Goal: Task Accomplishment & Management: Manage account settings

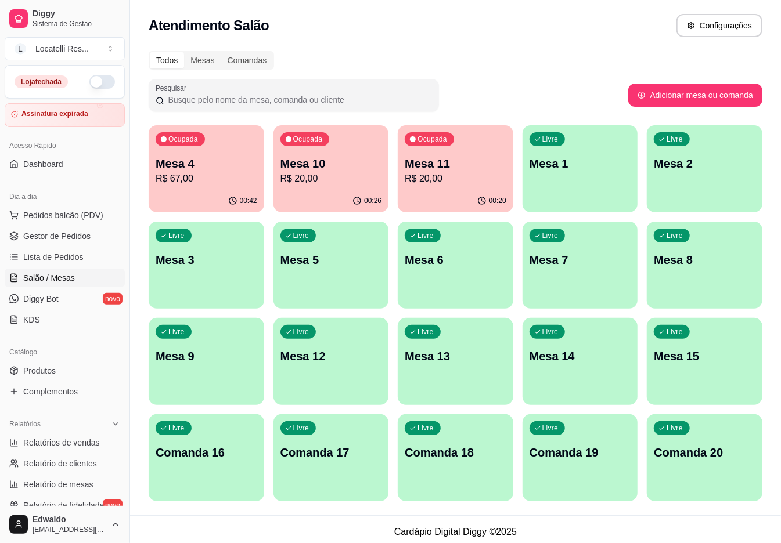
click at [210, 175] on p "R$ 67,00" at bounding box center [207, 179] width 102 height 14
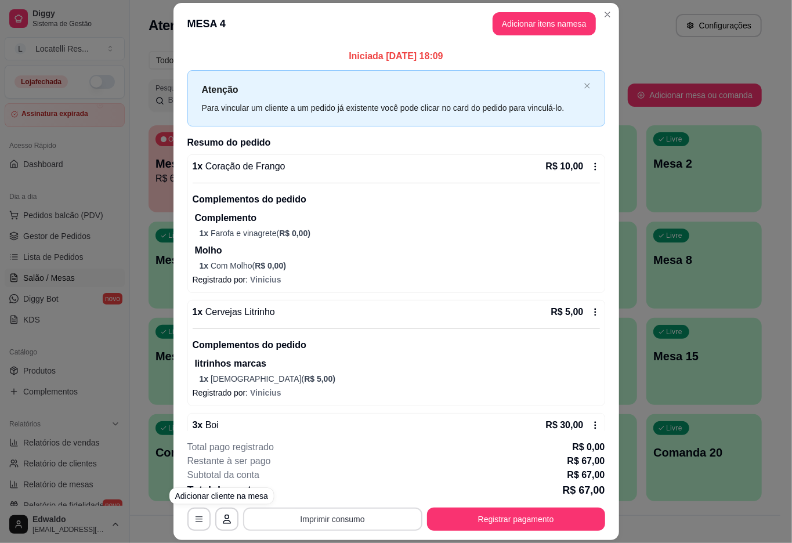
click at [327, 523] on button "Imprimir consumo" at bounding box center [332, 519] width 179 height 23
click at [338, 494] on button "IMPRESSORA pc" at bounding box center [330, 492] width 84 height 19
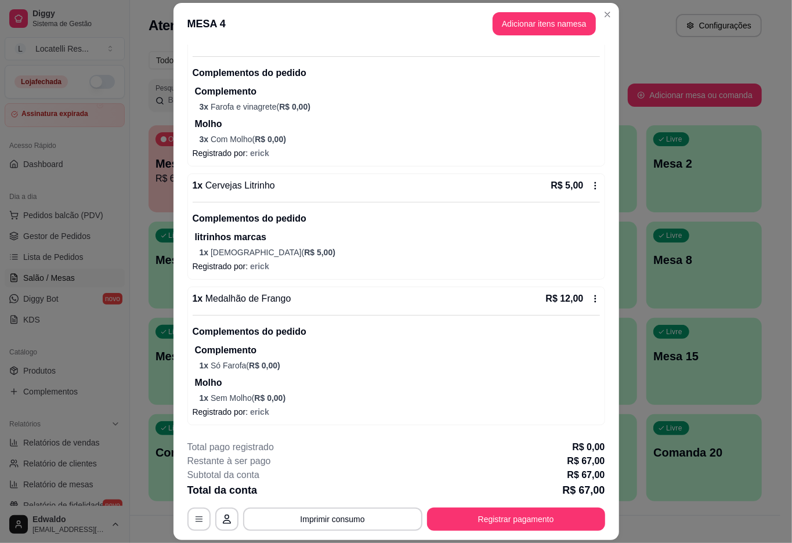
scroll to position [387, 0]
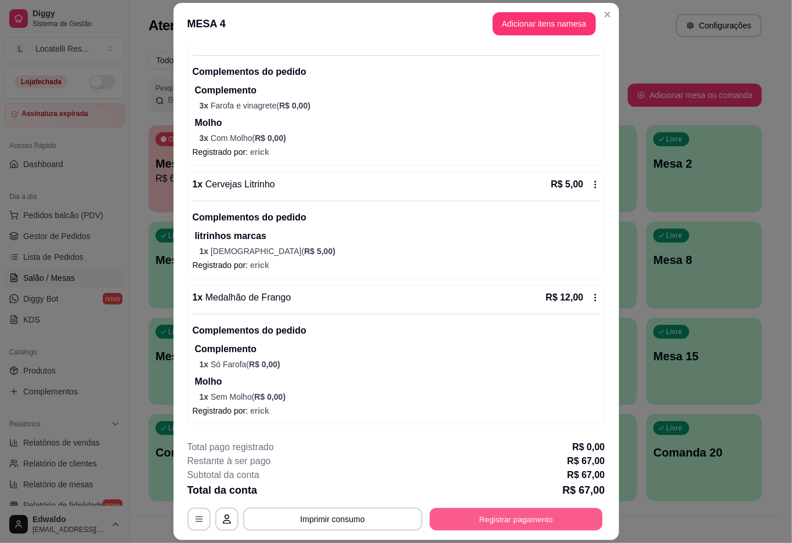
click at [509, 512] on button "Registrar pagamento" at bounding box center [515, 519] width 173 height 23
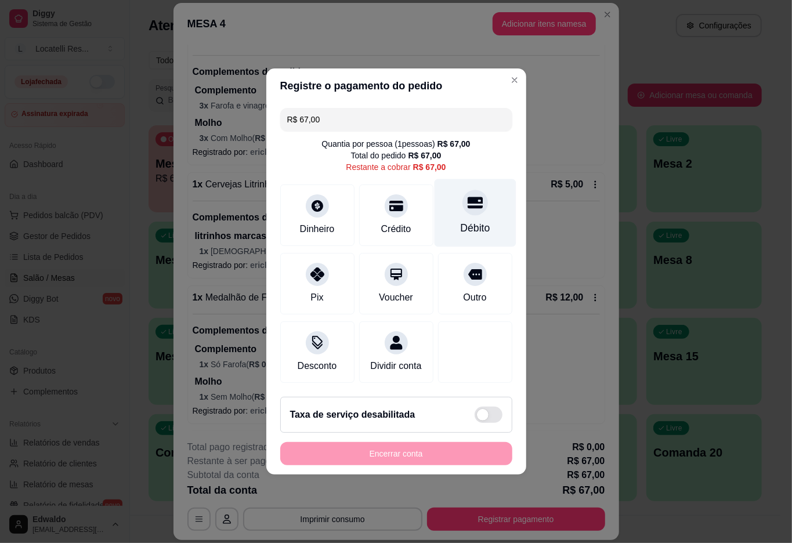
click at [488, 205] on div "Débito" at bounding box center [475, 213] width 82 height 68
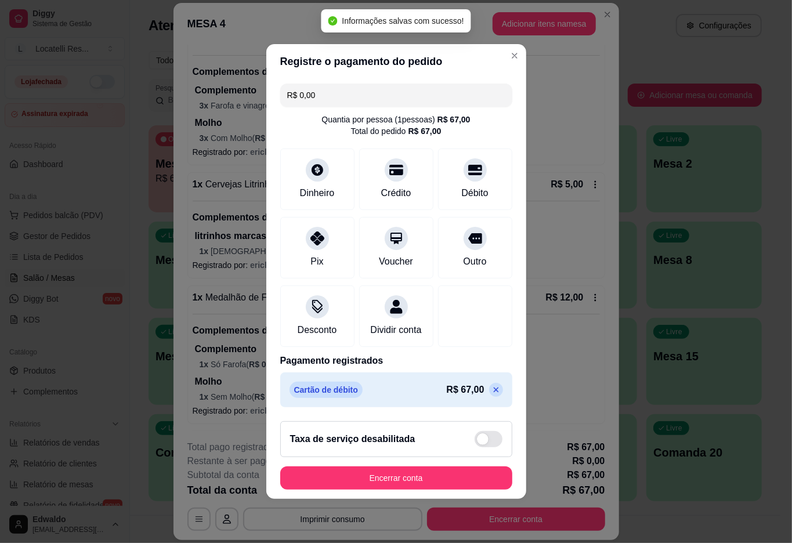
type input "R$ 0,00"
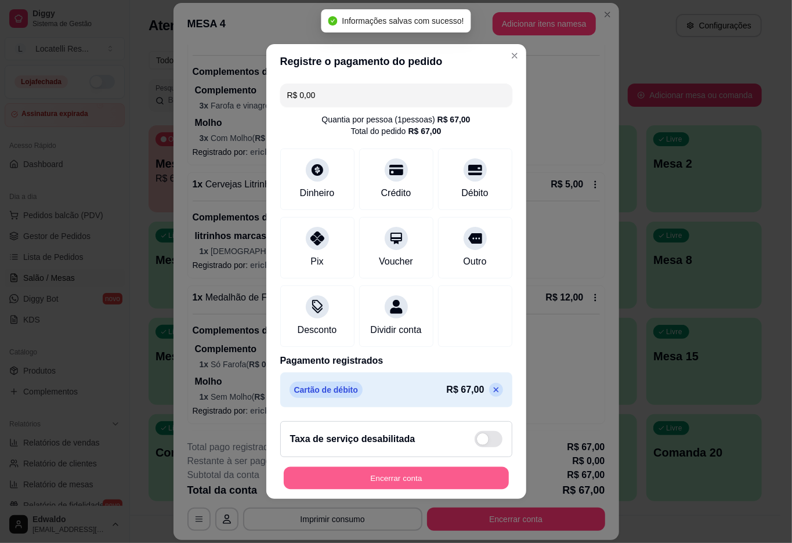
click at [395, 486] on button "Encerrar conta" at bounding box center [396, 478] width 225 height 23
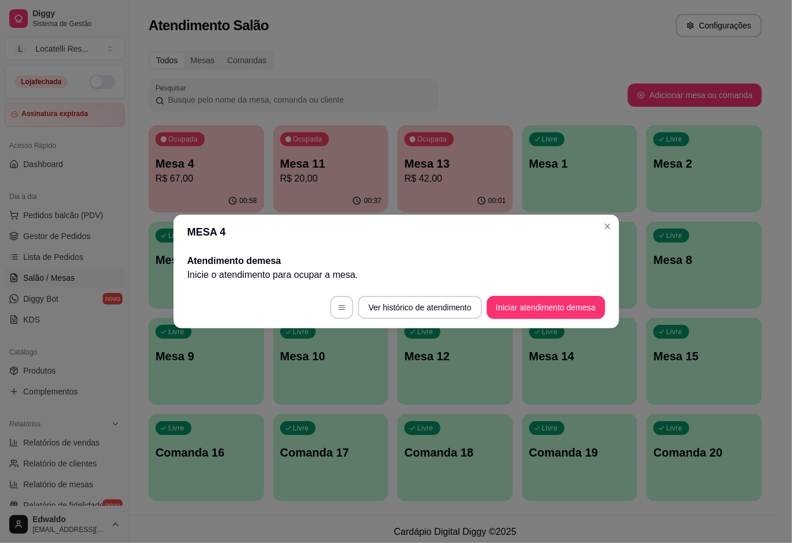
scroll to position [0, 0]
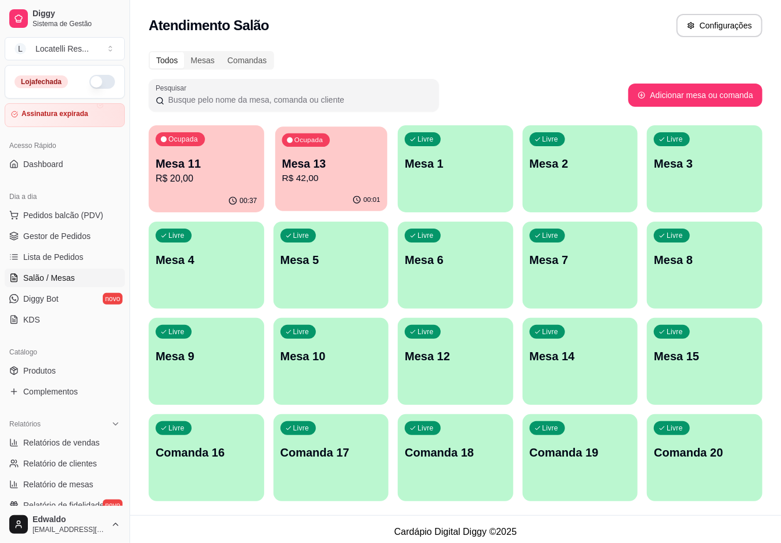
click at [365, 194] on div "00:01" at bounding box center [331, 200] width 112 height 22
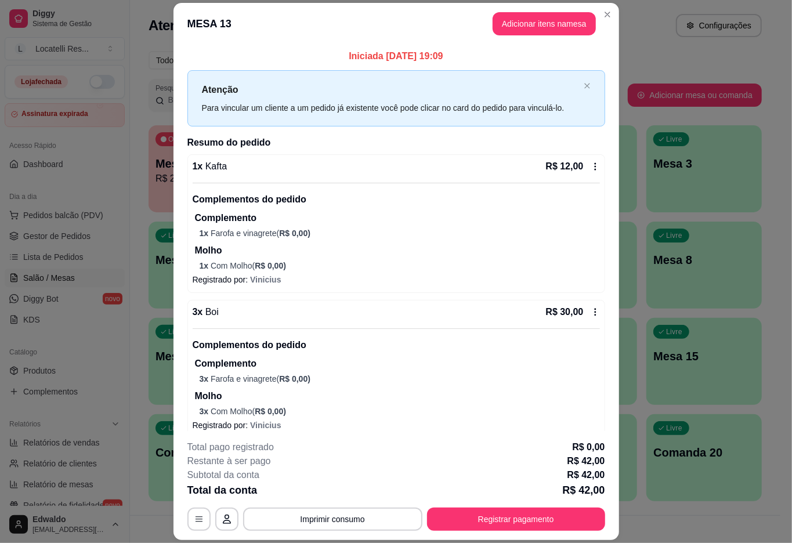
scroll to position [13, 0]
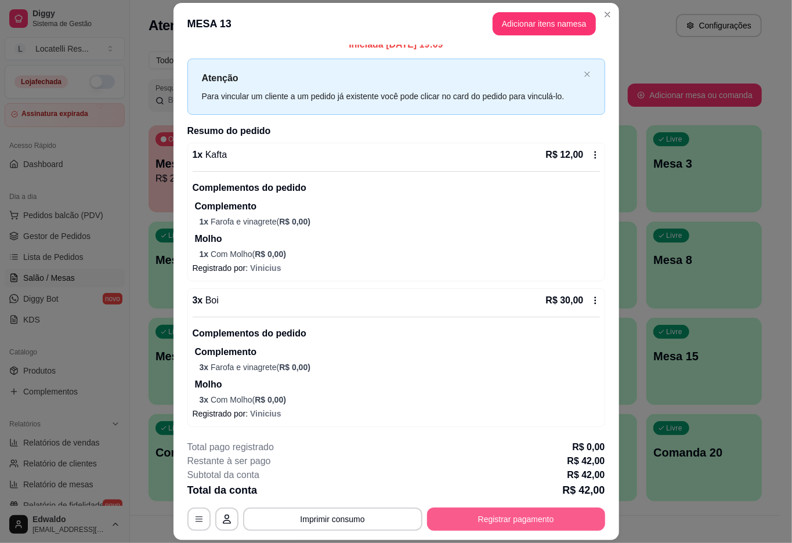
click at [566, 511] on button "Registrar pagamento" at bounding box center [516, 519] width 178 height 23
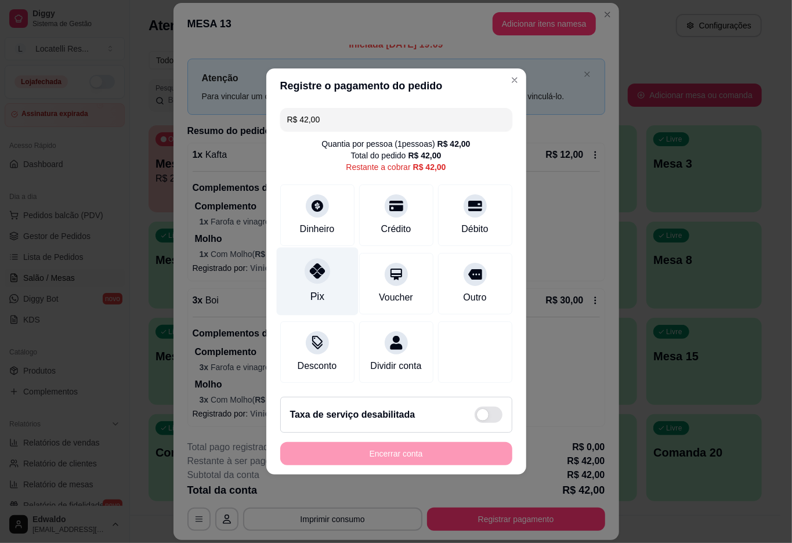
click at [315, 270] on icon at bounding box center [316, 270] width 15 height 15
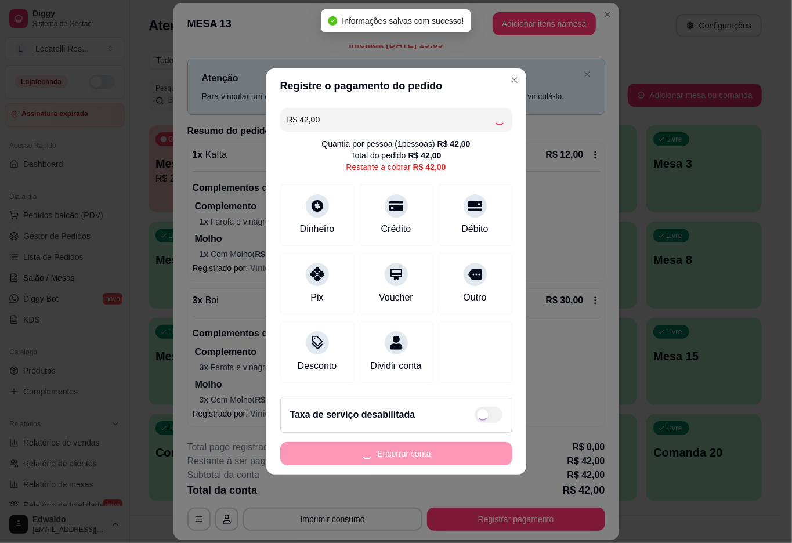
type input "R$ 0,00"
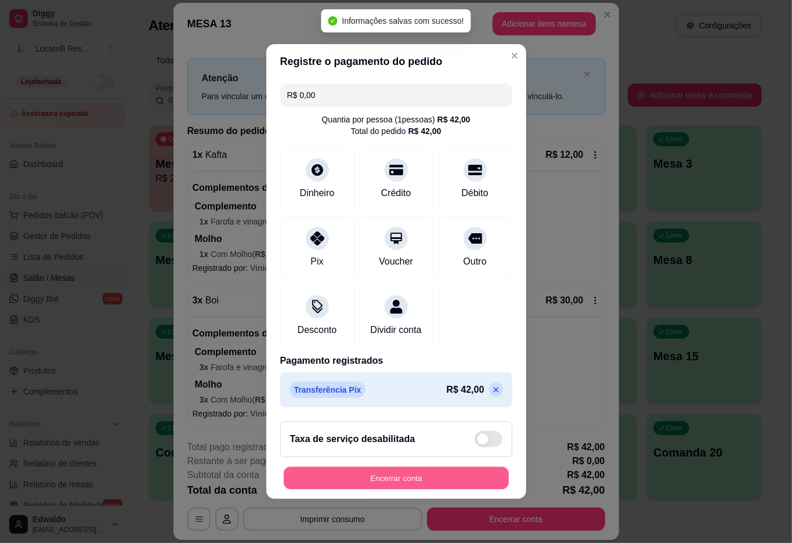
click at [414, 482] on button "Encerrar conta" at bounding box center [396, 478] width 225 height 23
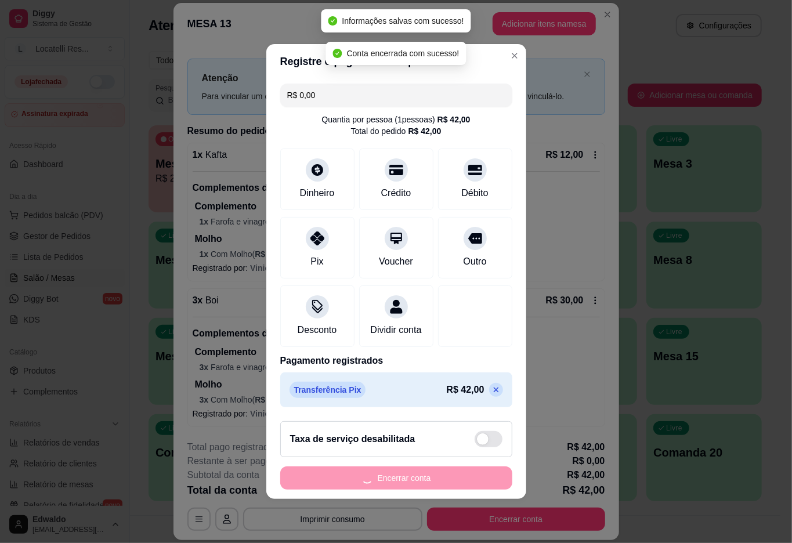
scroll to position [0, 0]
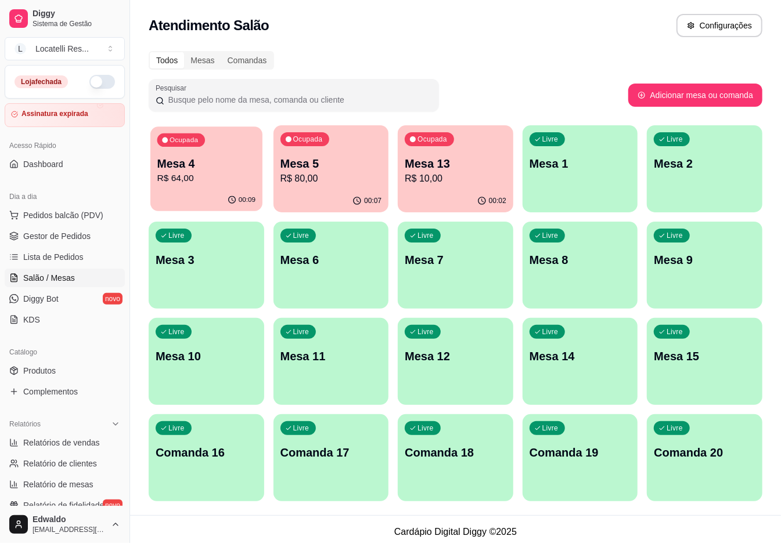
click at [226, 180] on p "R$ 64,00" at bounding box center [206, 178] width 98 height 13
click at [319, 171] on div "Mesa 5 R$ 80,00" at bounding box center [331, 171] width 102 height 30
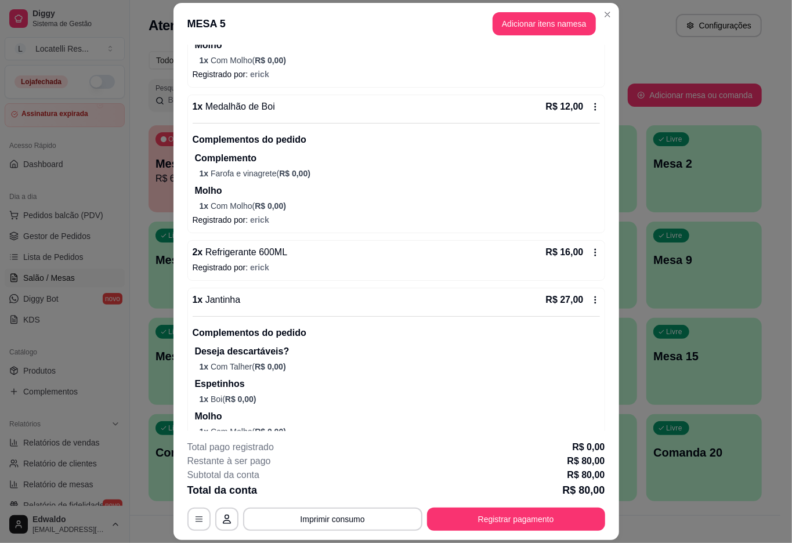
scroll to position [499, 0]
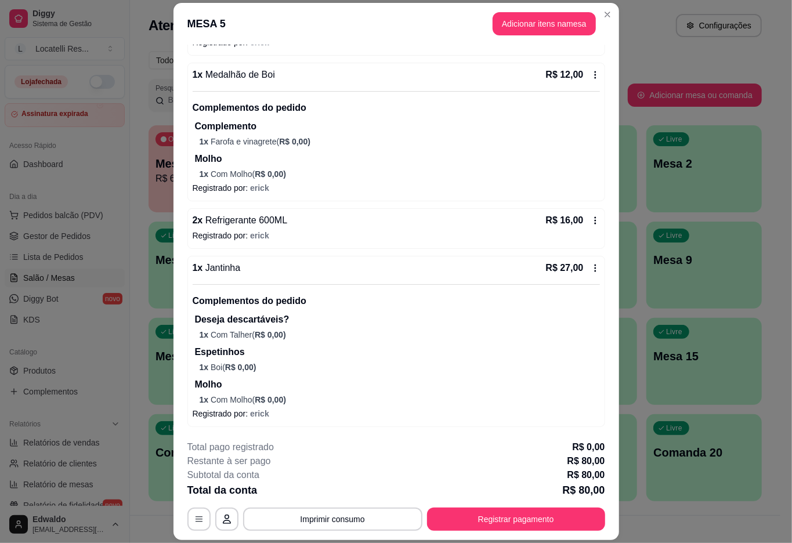
click at [591, 216] on icon at bounding box center [595, 220] width 9 height 9
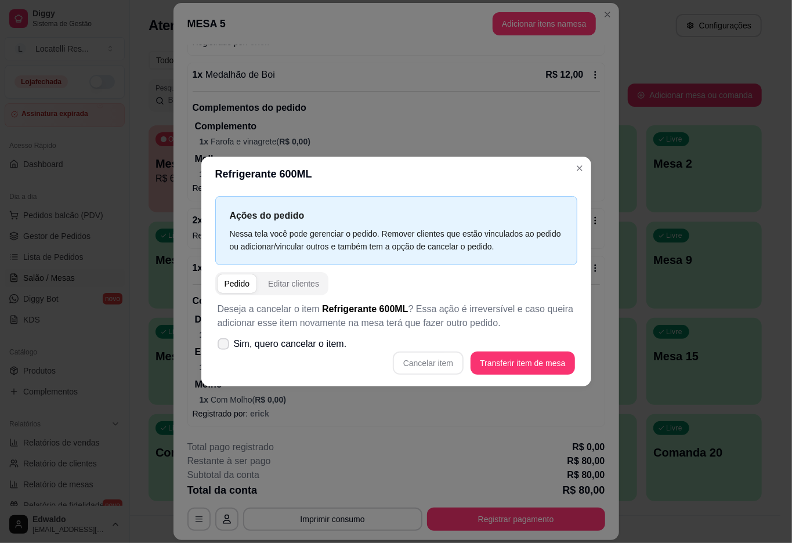
click at [226, 342] on icon at bounding box center [223, 344] width 9 height 7
click at [225, 346] on input "Sim, quero cancelar o item." at bounding box center [221, 350] width 8 height 8
checkbox input "true"
click at [449, 360] on button "Cancelar item" at bounding box center [428, 363] width 69 height 23
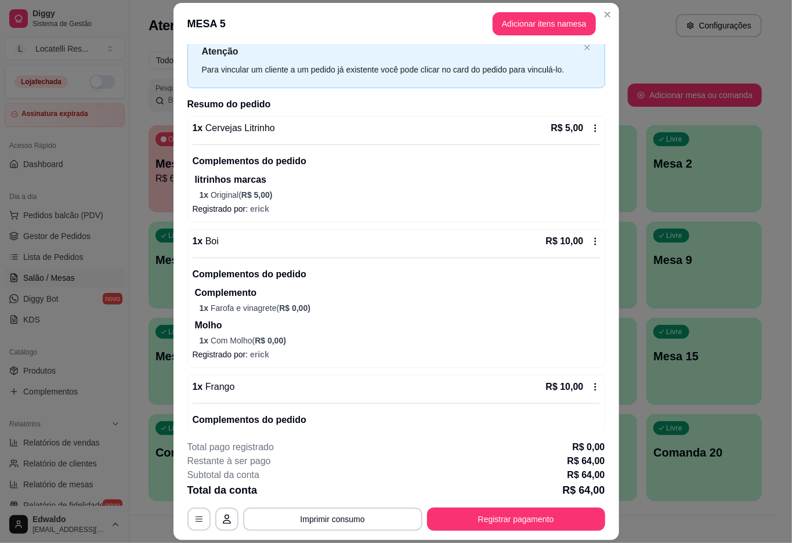
scroll to position [0, 0]
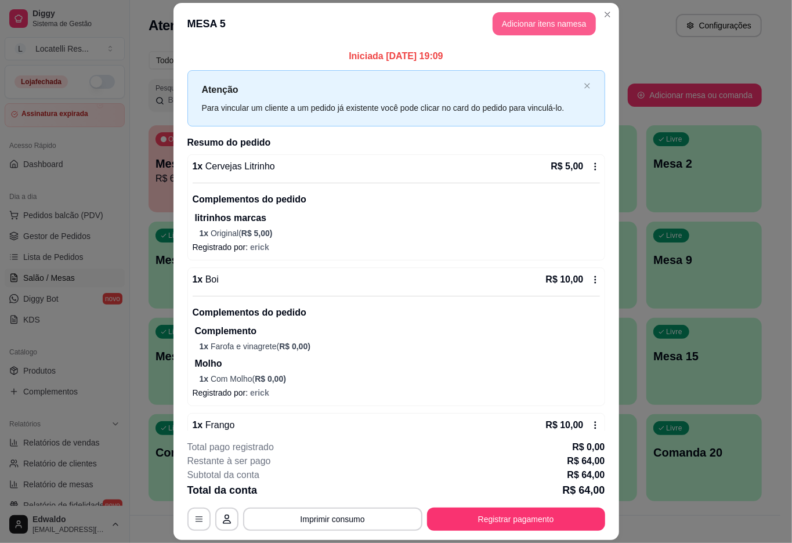
click at [555, 27] on button "Adicionar itens na mesa" at bounding box center [544, 23] width 103 height 23
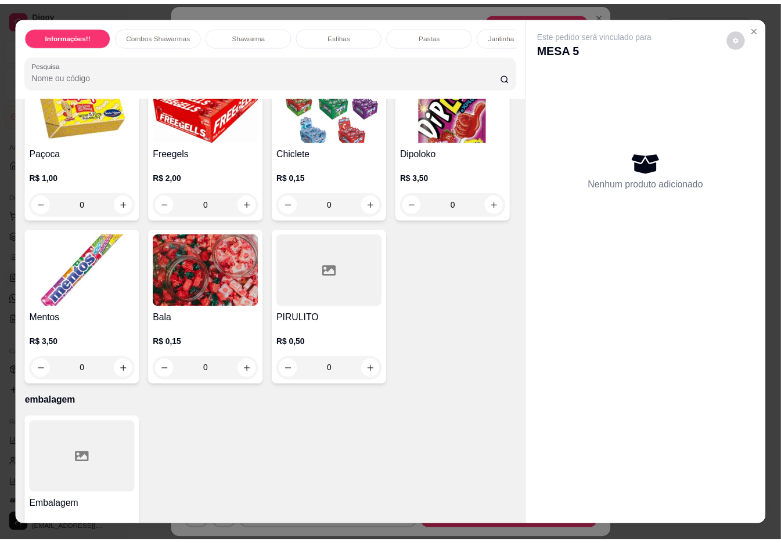
scroll to position [4256, 0]
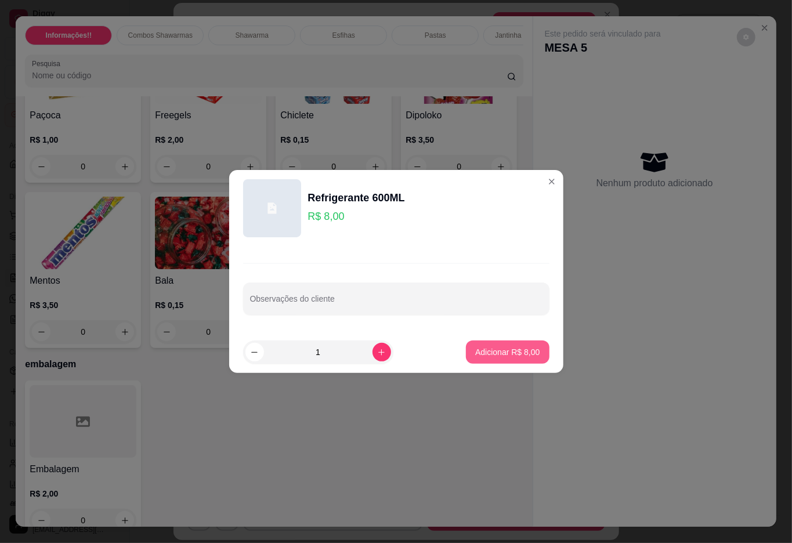
click at [477, 349] on p "Adicionar R$ 8,00" at bounding box center [507, 352] width 64 height 12
type input "1"
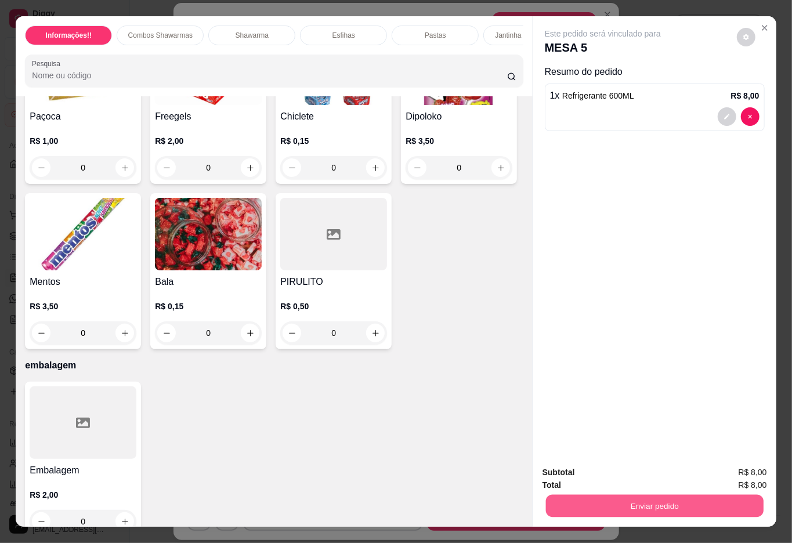
click at [653, 495] on button "Enviar pedido" at bounding box center [655, 506] width 218 height 23
click at [633, 500] on button "Enviar pedido" at bounding box center [655, 506] width 218 height 23
click at [629, 470] on button "Não registrar e enviar pedido" at bounding box center [615, 472] width 121 height 22
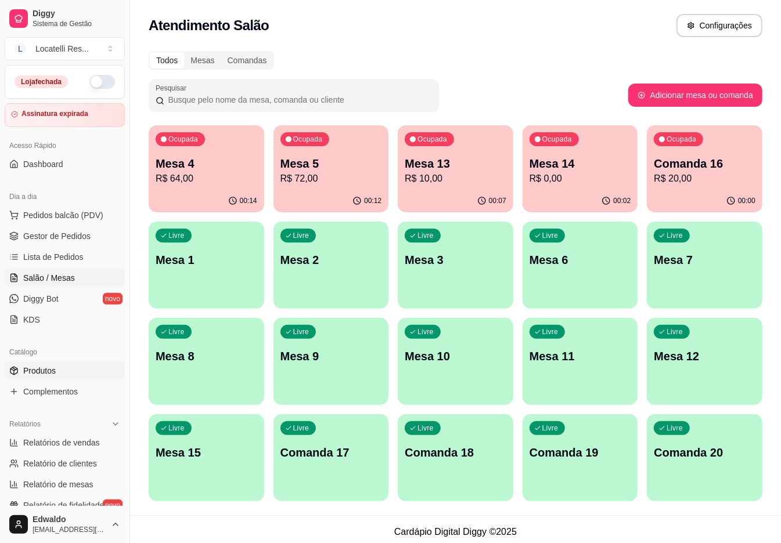
click at [44, 366] on span "Produtos" at bounding box center [39, 371] width 33 height 12
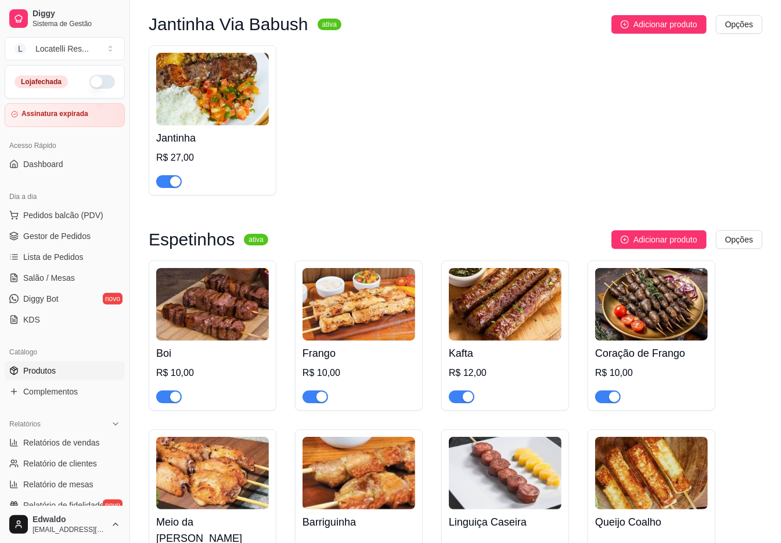
scroll to position [2167, 0]
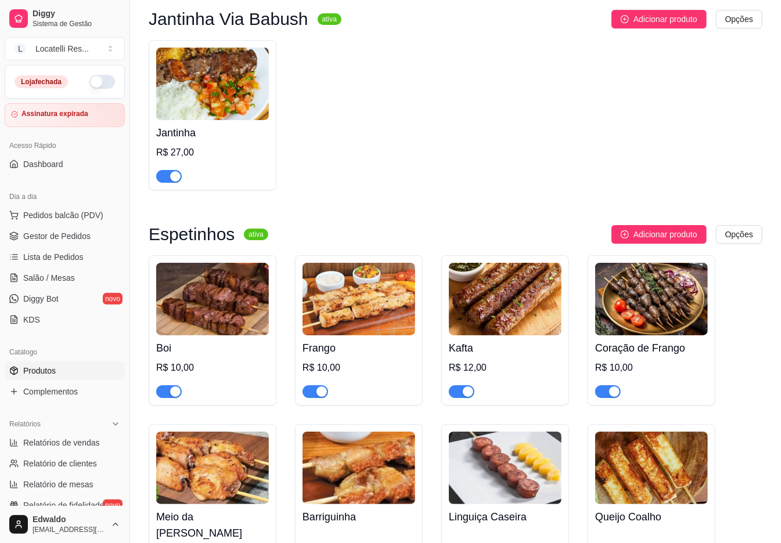
click at [176, 182] on div "button" at bounding box center [175, 176] width 10 height 10
click at [89, 80] on button "button" at bounding box center [102, 82] width 26 height 14
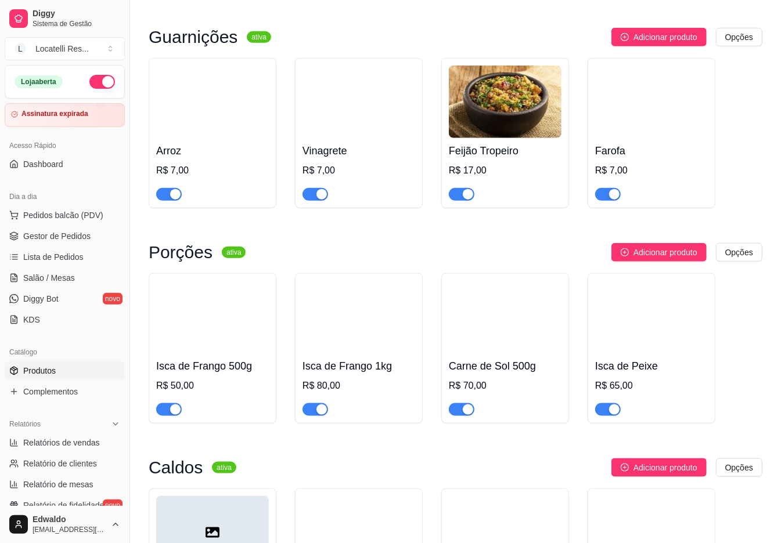
scroll to position [2863, 0]
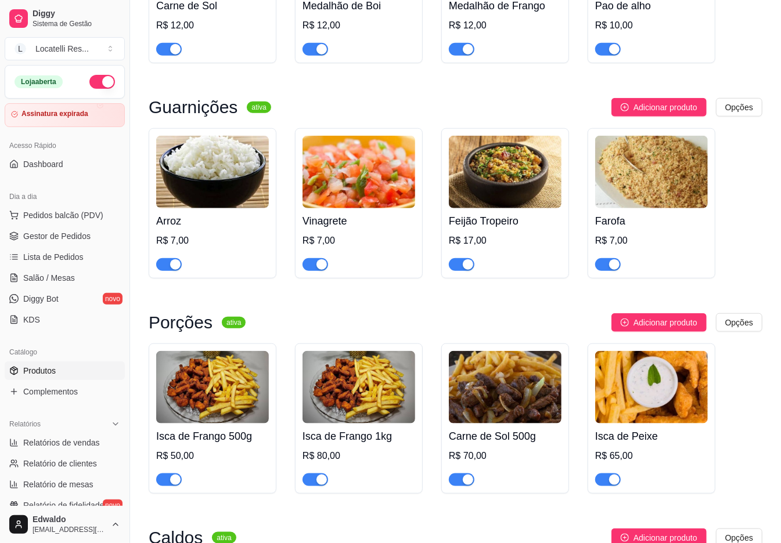
click at [171, 268] on div "button" at bounding box center [175, 264] width 10 height 10
click at [467, 265] on div "button" at bounding box center [468, 264] width 10 height 10
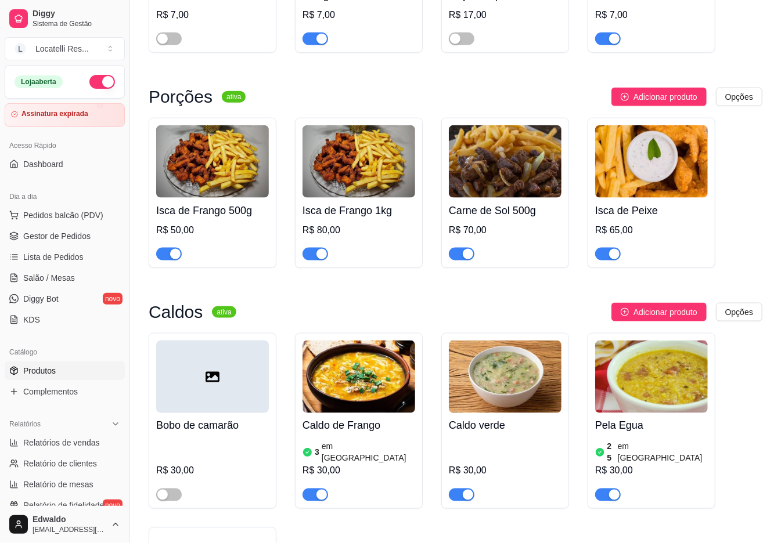
scroll to position [3018, 0]
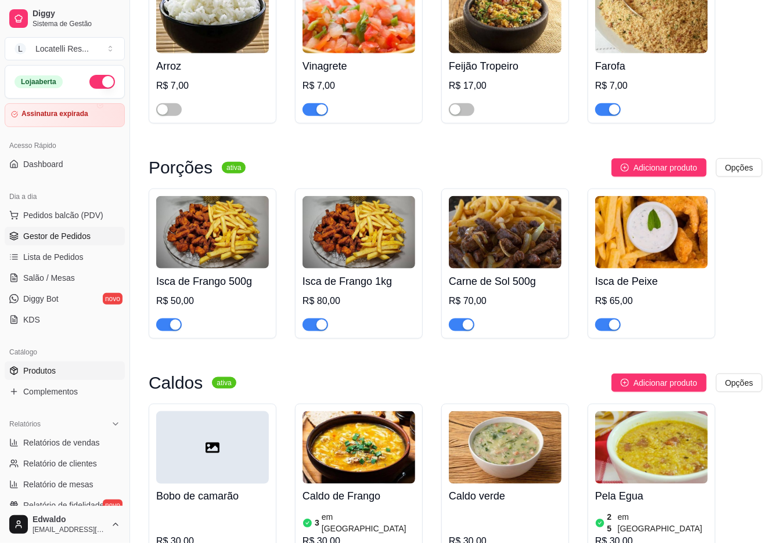
click at [42, 234] on span "Gestor de Pedidos" at bounding box center [56, 236] width 67 height 12
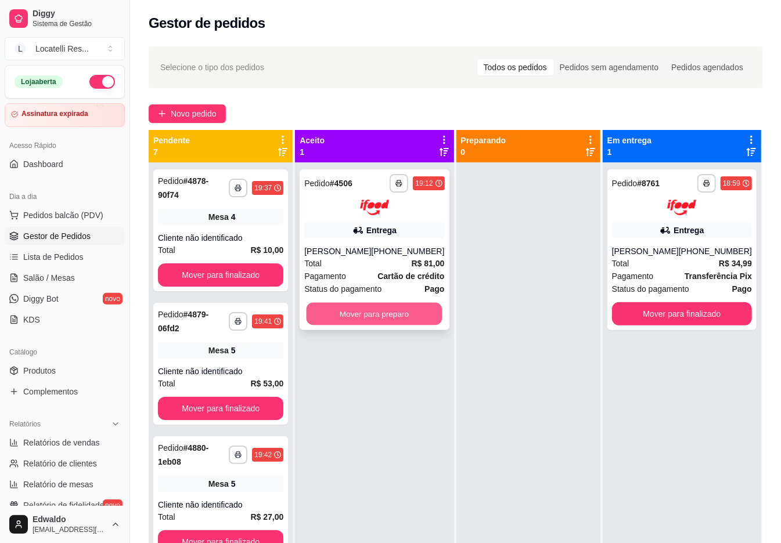
click at [333, 309] on button "Mover para preparo" at bounding box center [374, 313] width 136 height 23
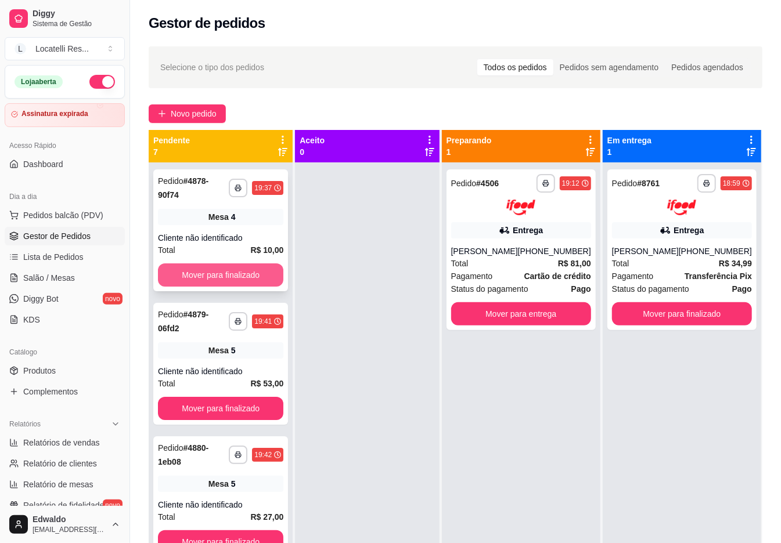
click at [244, 274] on button "Mover para finalizado" at bounding box center [220, 274] width 125 height 23
click at [247, 397] on button "Mover para finalizado" at bounding box center [220, 408] width 125 height 23
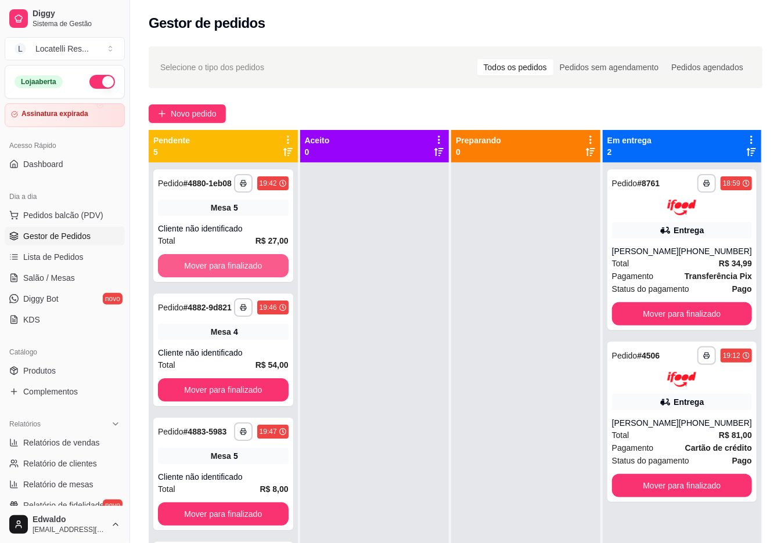
click at [248, 276] on button "Mover para finalizado" at bounding box center [223, 265] width 131 height 23
click at [248, 276] on button "Mover para finalizado" at bounding box center [223, 266] width 127 height 23
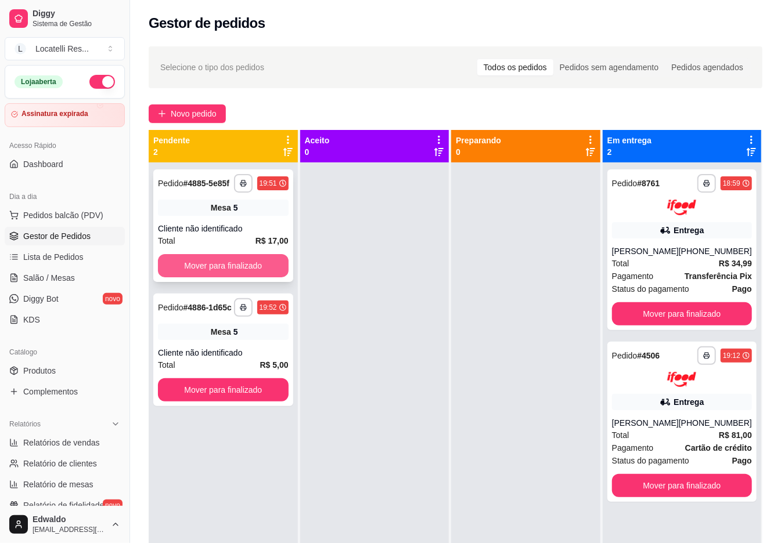
click at [249, 270] on button "Mover para finalizado" at bounding box center [223, 265] width 131 height 23
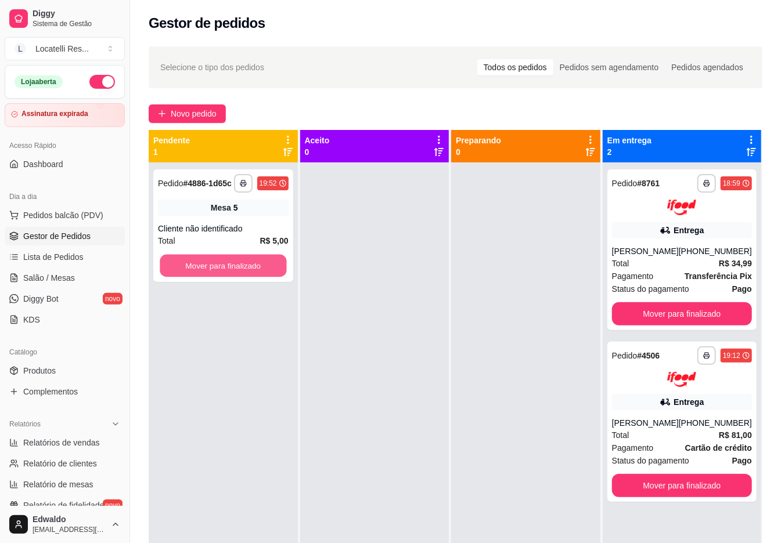
click at [249, 269] on button "Mover para finalizado" at bounding box center [223, 266] width 127 height 23
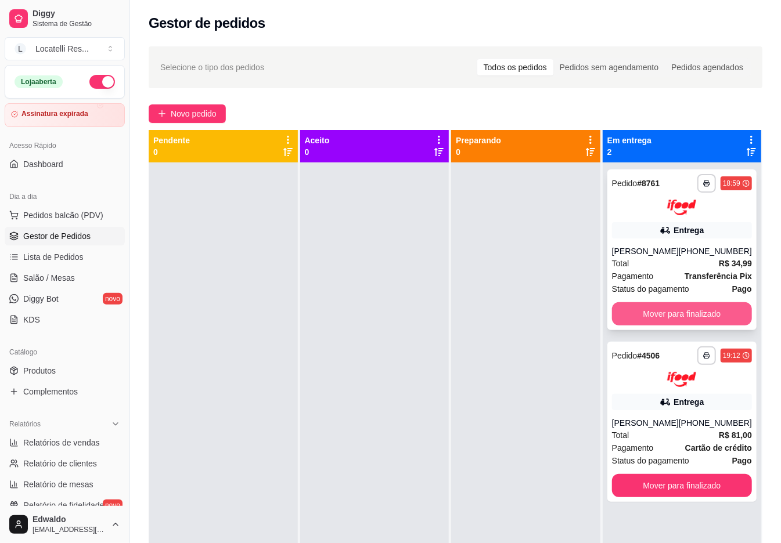
click at [683, 322] on button "Mover para finalizado" at bounding box center [682, 313] width 140 height 23
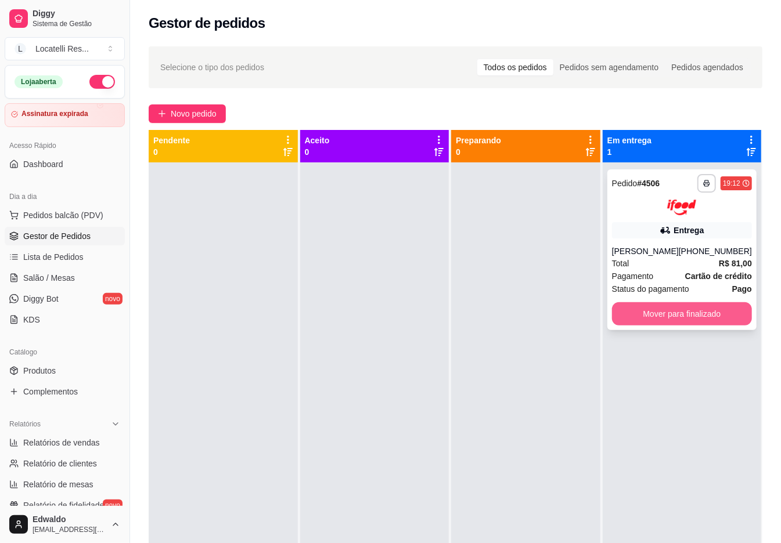
click at [677, 309] on button "Mover para finalizado" at bounding box center [682, 313] width 140 height 23
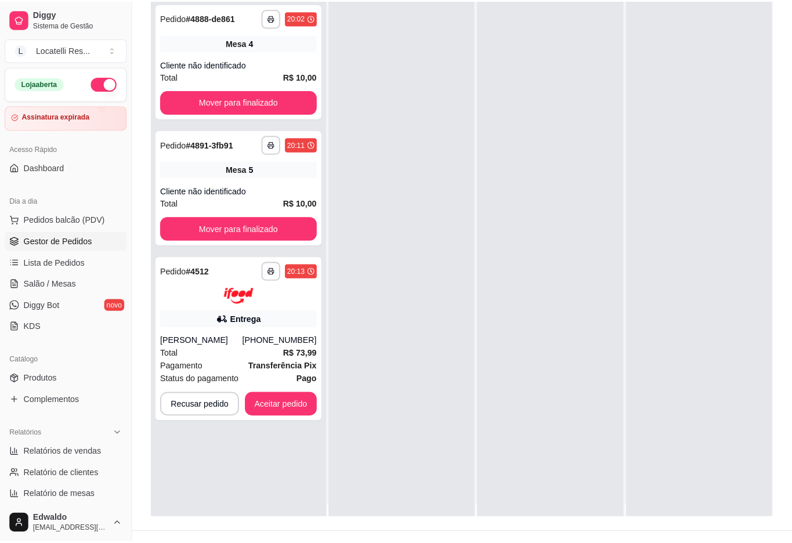
scroll to position [33, 0]
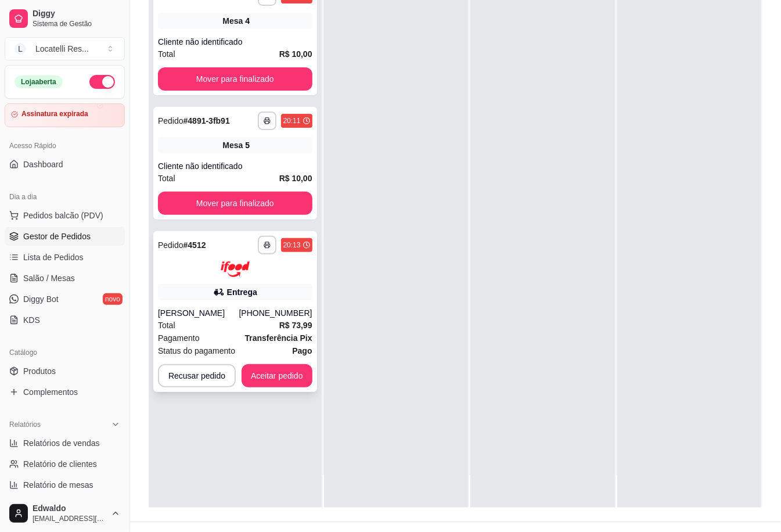
click at [239, 312] on div "[PERSON_NAME]" at bounding box center [198, 313] width 81 height 12
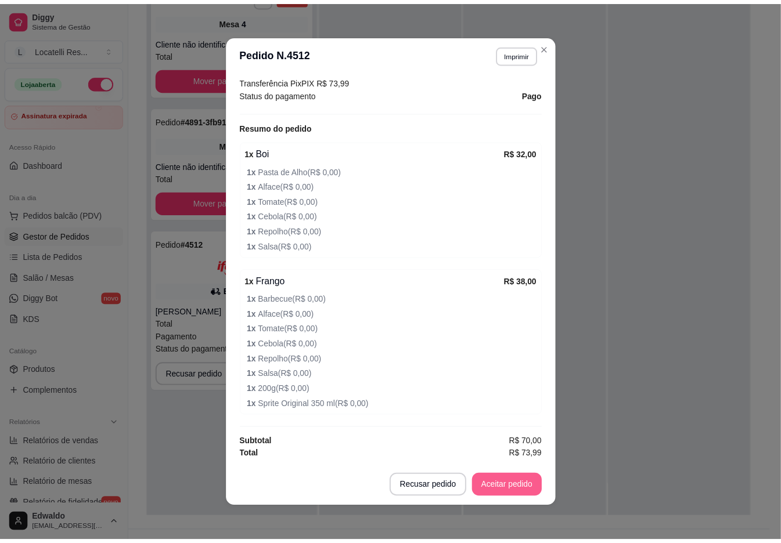
scroll to position [2, 0]
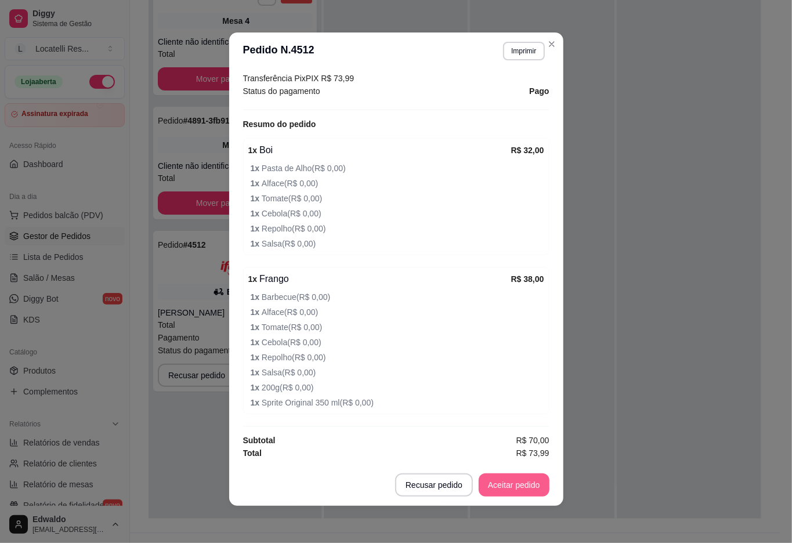
click at [498, 482] on button "Aceitar pedido" at bounding box center [514, 485] width 71 height 23
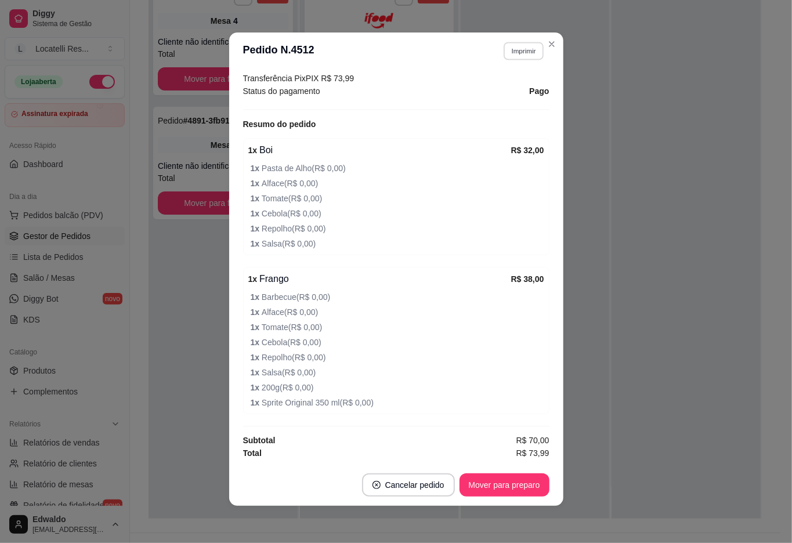
click at [526, 59] on button "Imprimir" at bounding box center [524, 51] width 40 height 18
click at [507, 95] on button "IMPRESSORA pc" at bounding box center [498, 92] width 84 height 19
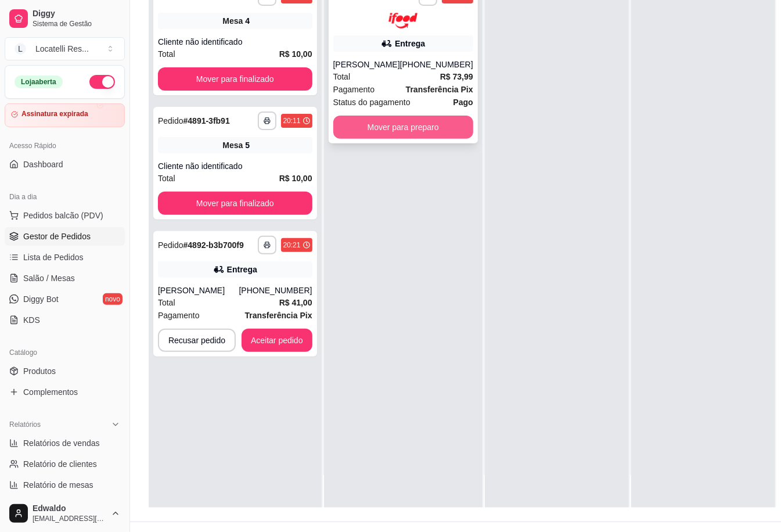
click at [412, 128] on button "Mover para preparo" at bounding box center [403, 126] width 140 height 23
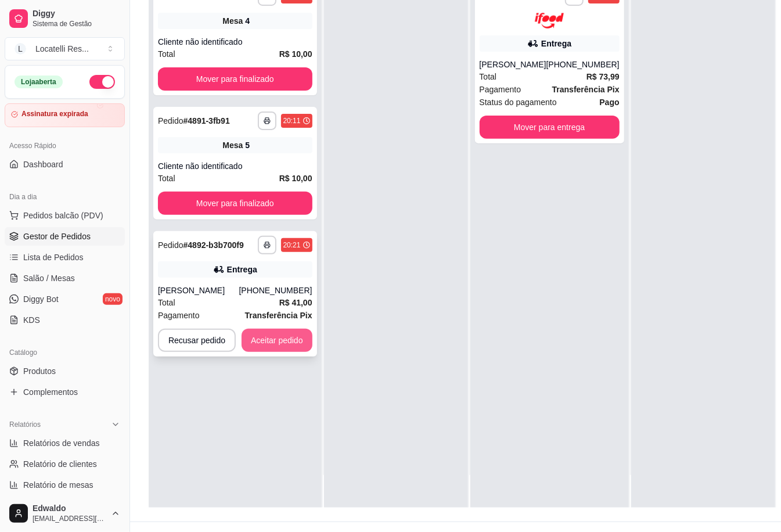
click at [267, 352] on button "Aceitar pedido" at bounding box center [276, 340] width 71 height 23
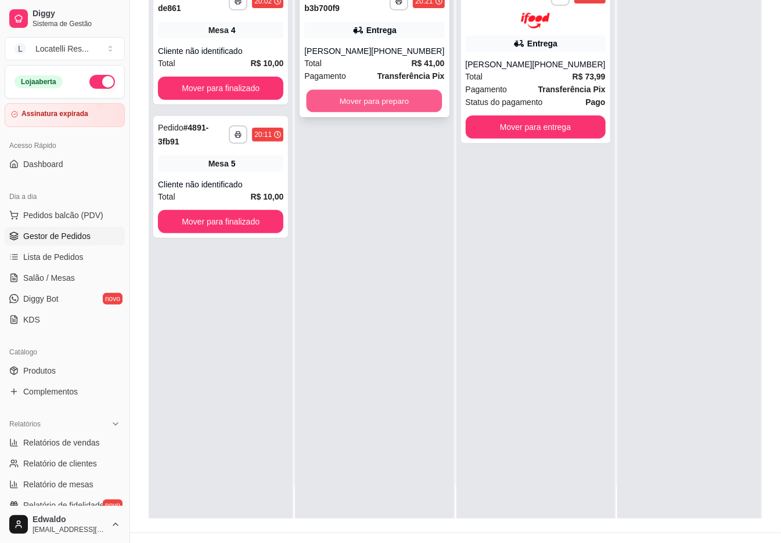
click at [380, 113] on button "Mover para preparo" at bounding box center [374, 101] width 136 height 23
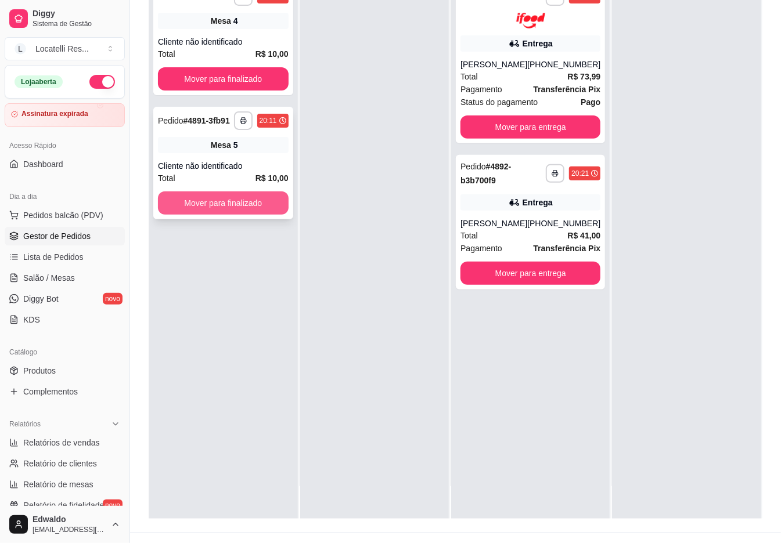
click at [221, 203] on button "Mover para finalizado" at bounding box center [223, 203] width 131 height 23
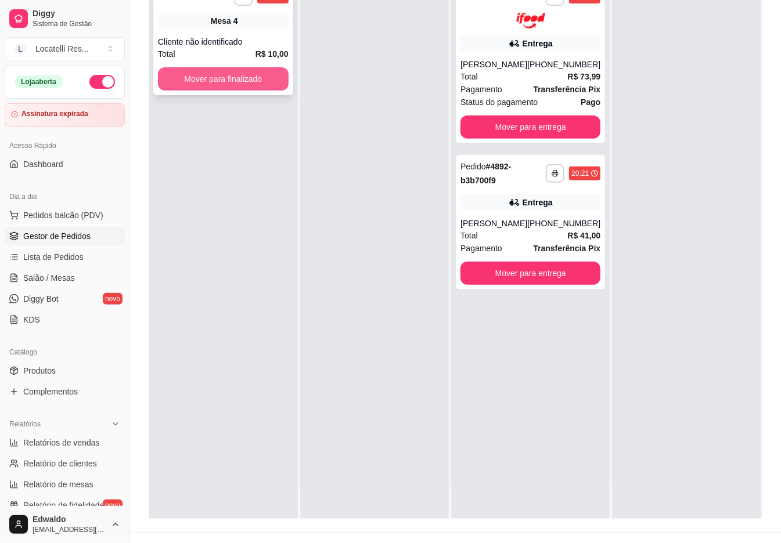
click at [212, 72] on button "Mover para finalizado" at bounding box center [223, 78] width 131 height 23
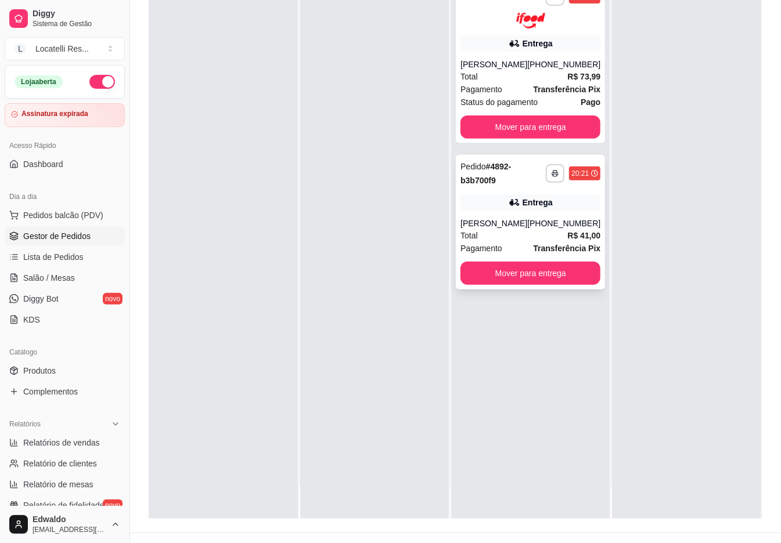
click at [532, 225] on div "[PHONE_NUMBER]" at bounding box center [563, 224] width 73 height 12
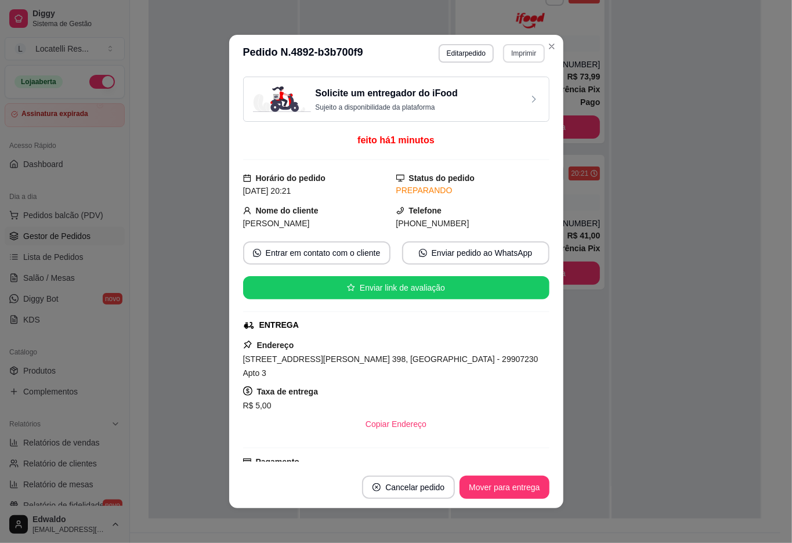
click at [523, 56] on button "Imprimir" at bounding box center [523, 53] width 41 height 19
click at [493, 96] on button "IMPRESSORA pc" at bounding box center [498, 94] width 84 height 19
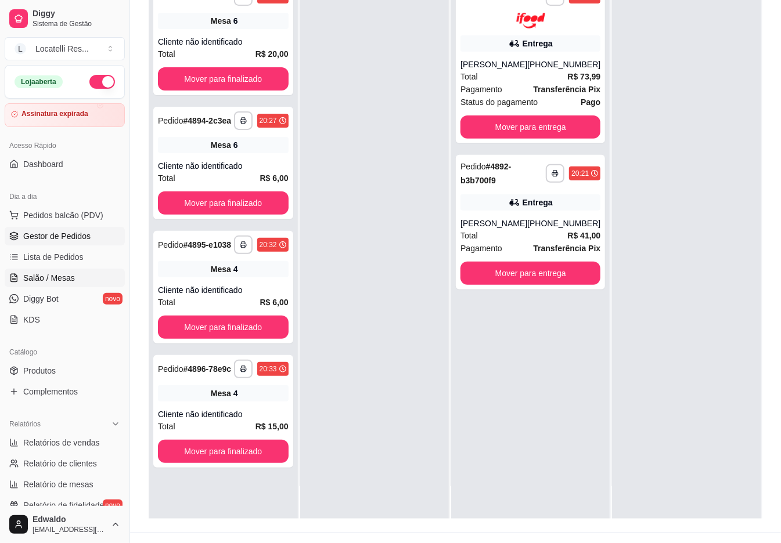
click at [44, 275] on span "Salão / Mesas" at bounding box center [49, 278] width 52 height 12
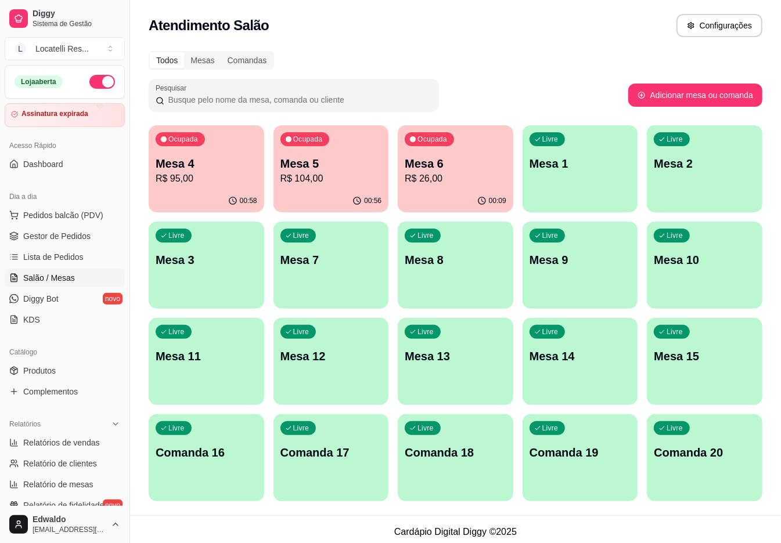
click at [326, 167] on p "Mesa 5" at bounding box center [331, 164] width 102 height 16
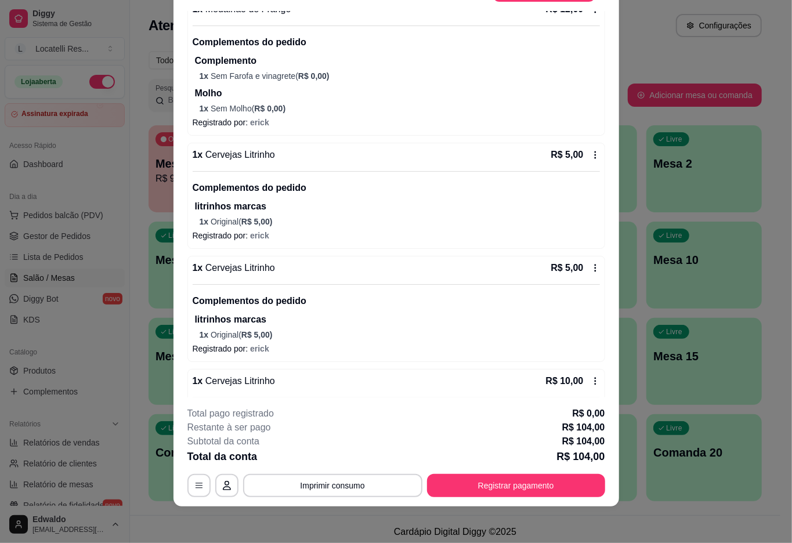
scroll to position [898, 0]
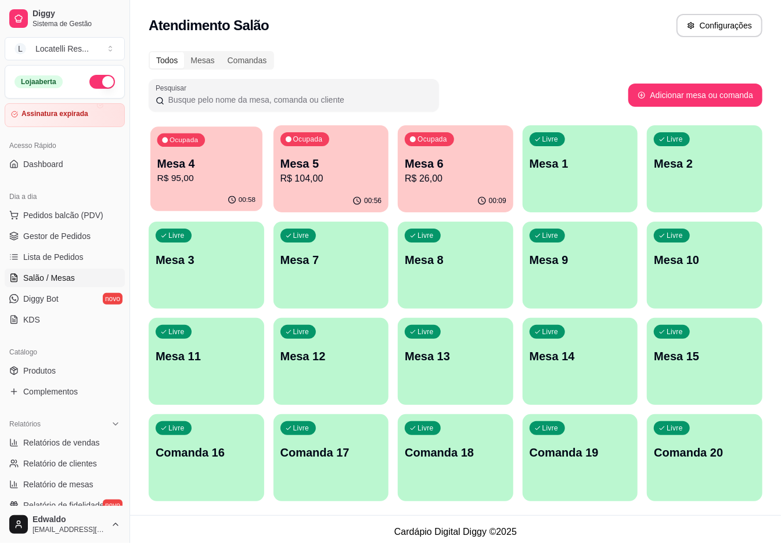
click at [204, 190] on div "00:58" at bounding box center [206, 200] width 112 height 22
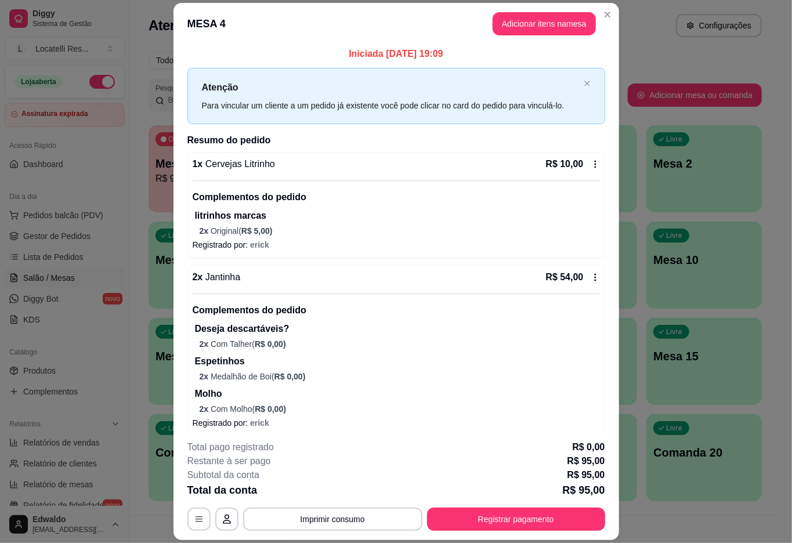
scroll to position [0, 0]
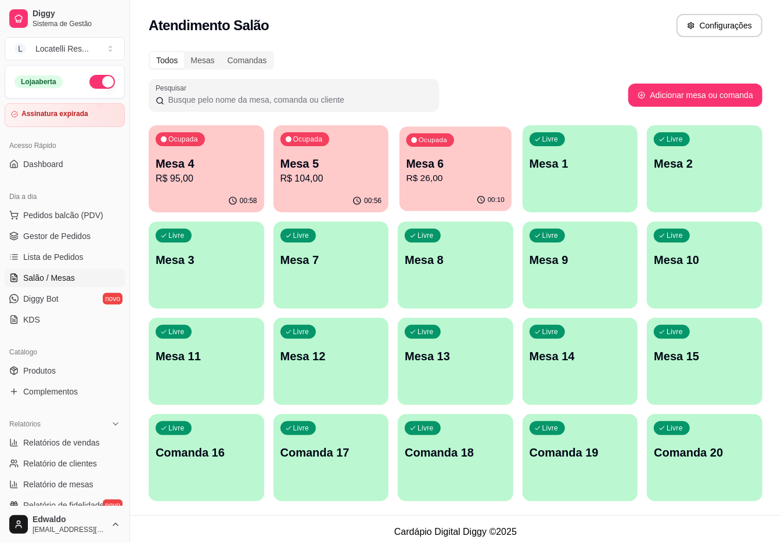
click at [495, 167] on p "Mesa 6" at bounding box center [455, 164] width 98 height 16
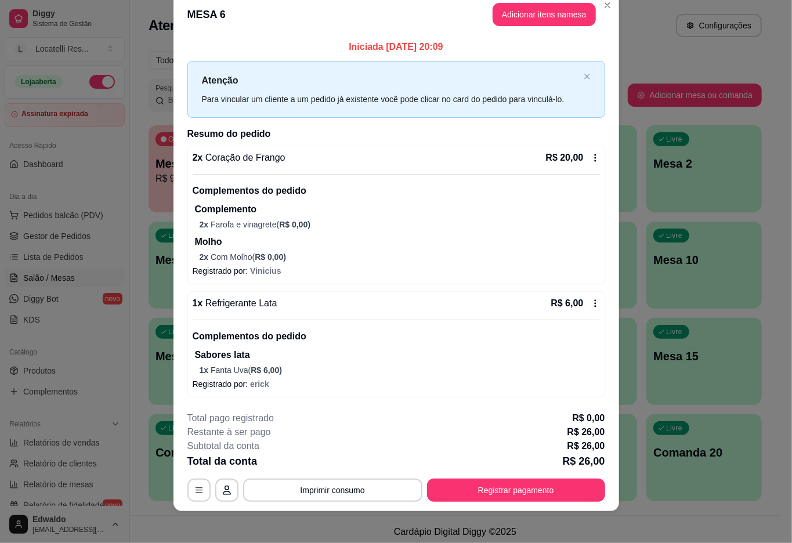
scroll to position [24, 0]
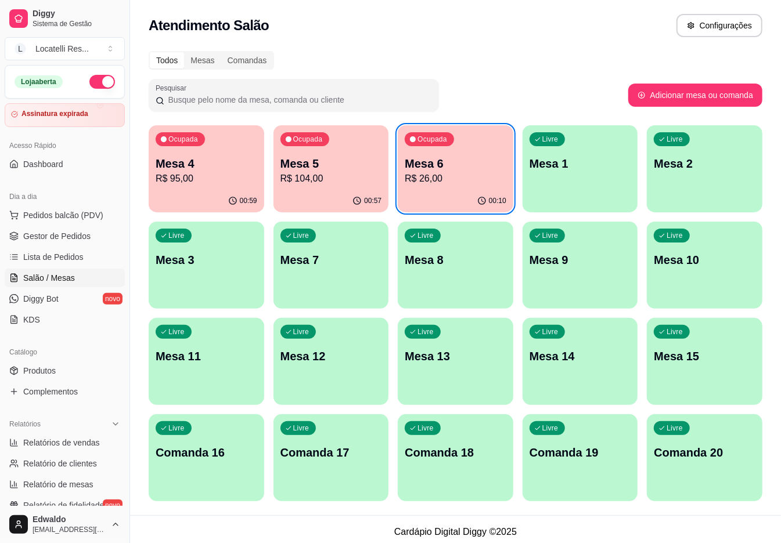
click at [320, 185] on p "R$ 104,00" at bounding box center [331, 179] width 102 height 14
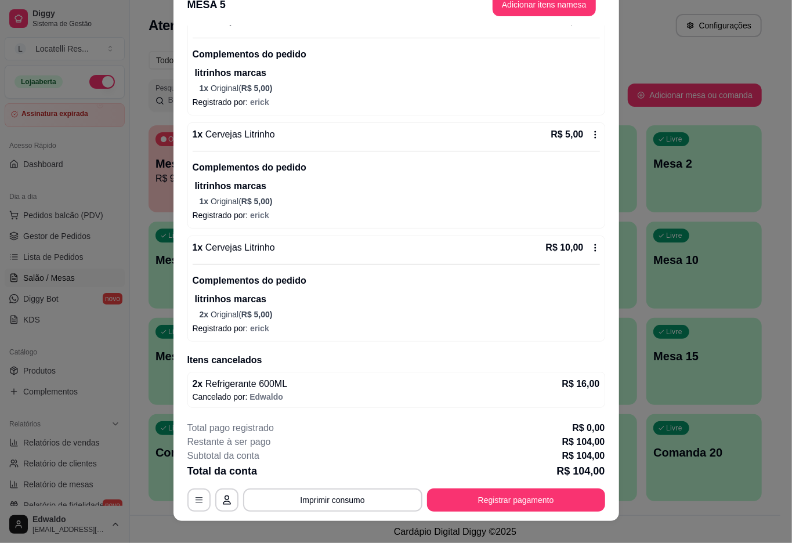
scroll to position [34, 0]
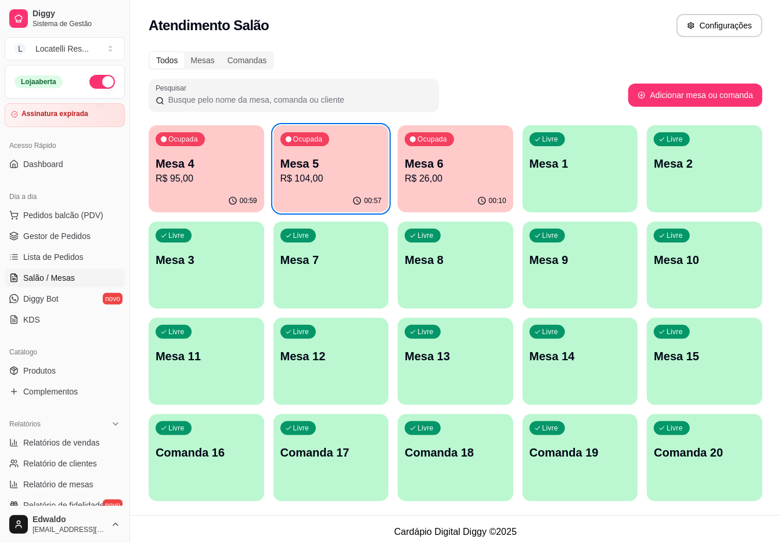
click at [439, 158] on p "Mesa 6" at bounding box center [456, 164] width 102 height 16
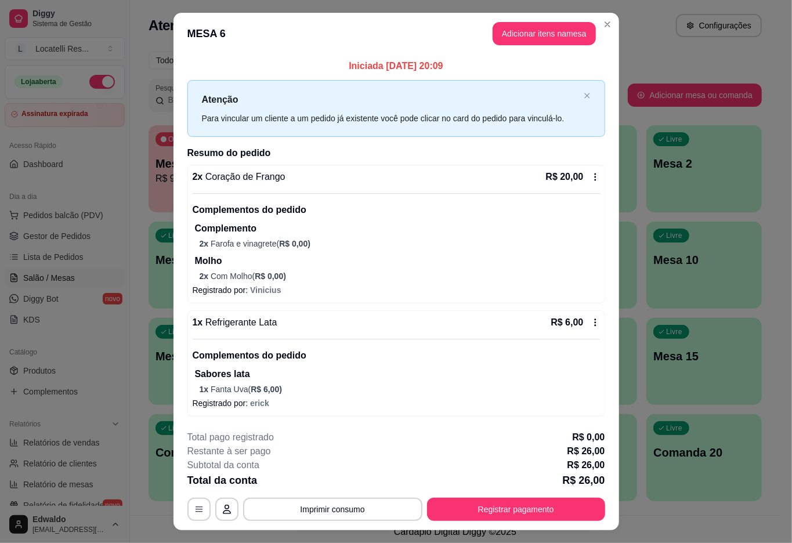
scroll to position [24, 0]
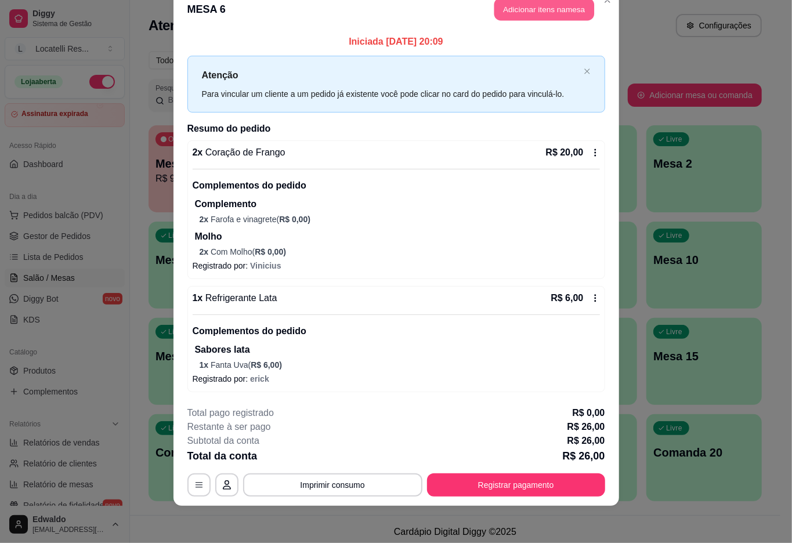
click at [525, 15] on button "Adicionar itens na mesa" at bounding box center [544, 9] width 100 height 23
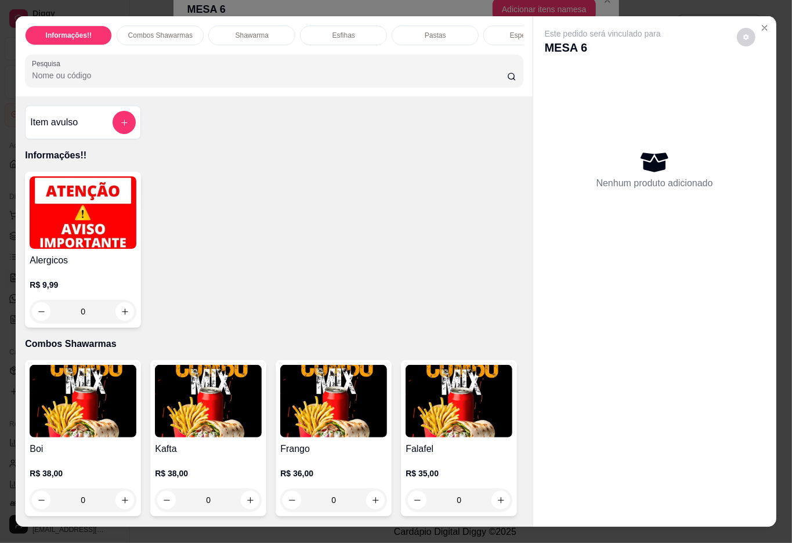
click at [233, 81] on input "Pesquisa" at bounding box center [269, 76] width 475 height 12
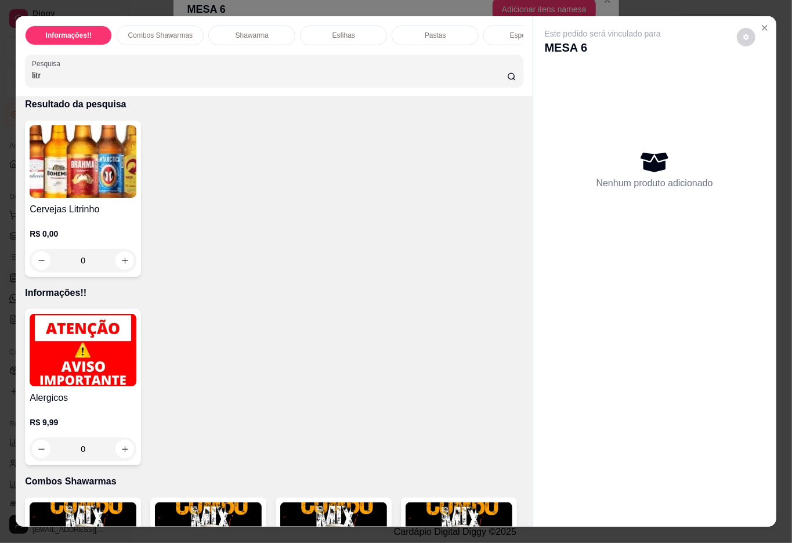
scroll to position [77, 0]
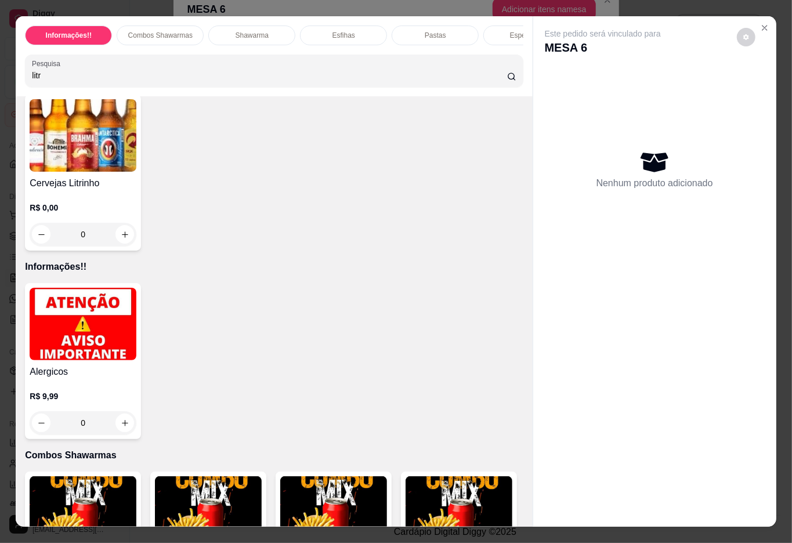
type input "litr"
click at [107, 190] on h4 "Cervejas Litrinho" at bounding box center [83, 183] width 107 height 14
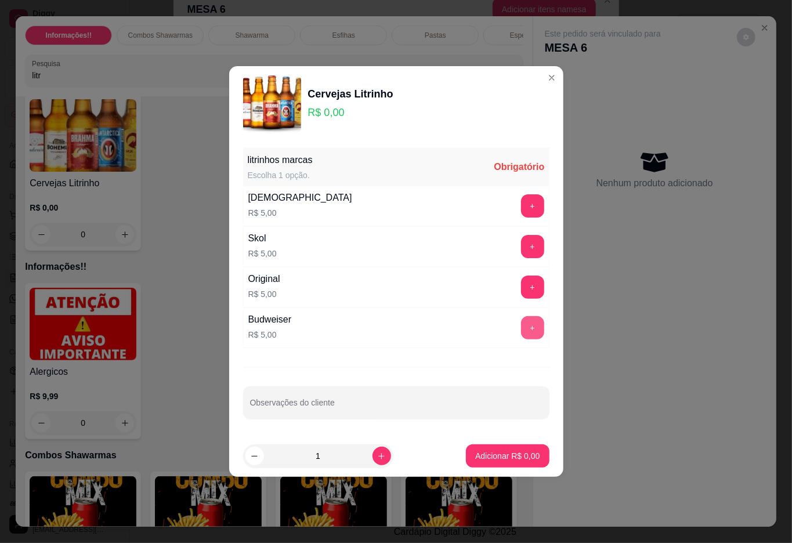
click at [521, 330] on button "+" at bounding box center [532, 327] width 23 height 23
click at [498, 458] on p "Adicionar R$ 5,00" at bounding box center [508, 455] width 63 height 11
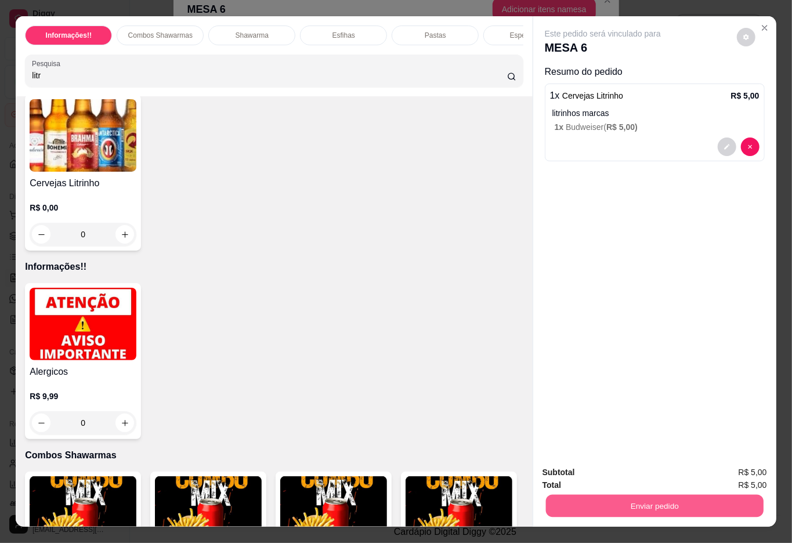
click at [588, 509] on button "Enviar pedido" at bounding box center [655, 506] width 218 height 23
click at [600, 474] on button "Não registrar e enviar pedido" at bounding box center [615, 472] width 121 height 22
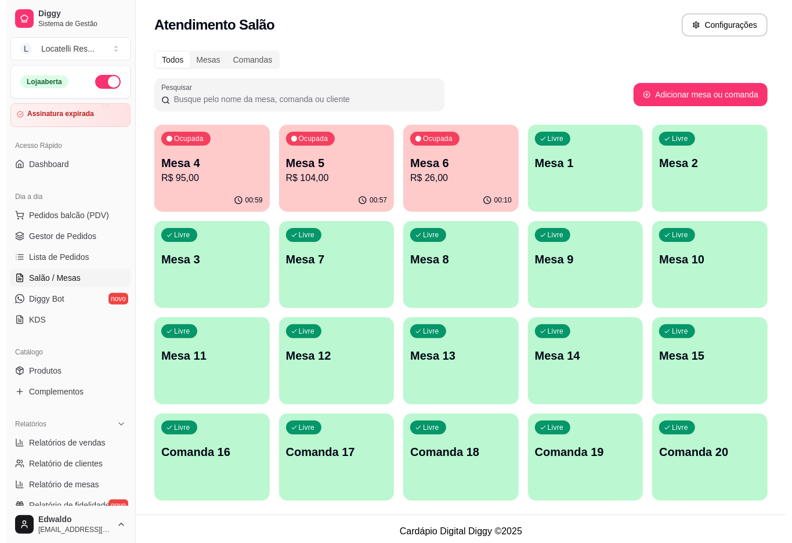
scroll to position [0, 0]
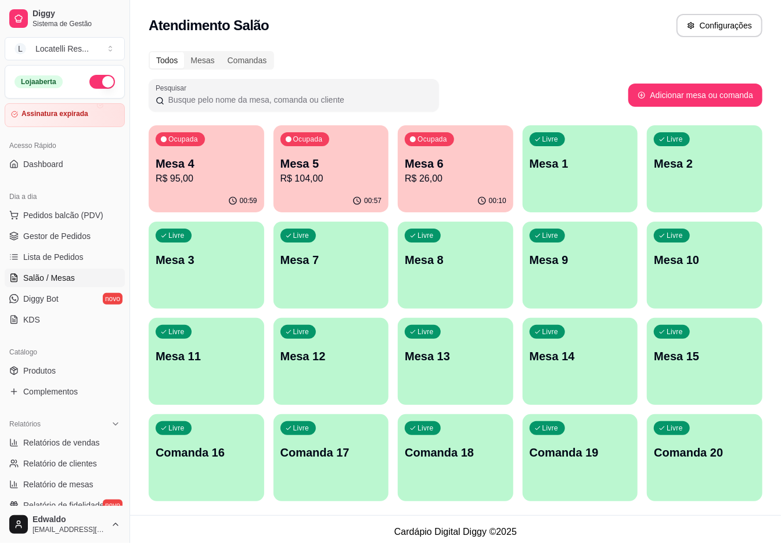
click at [455, 171] on div "Mesa 6 R$ 26,00" at bounding box center [456, 171] width 102 height 30
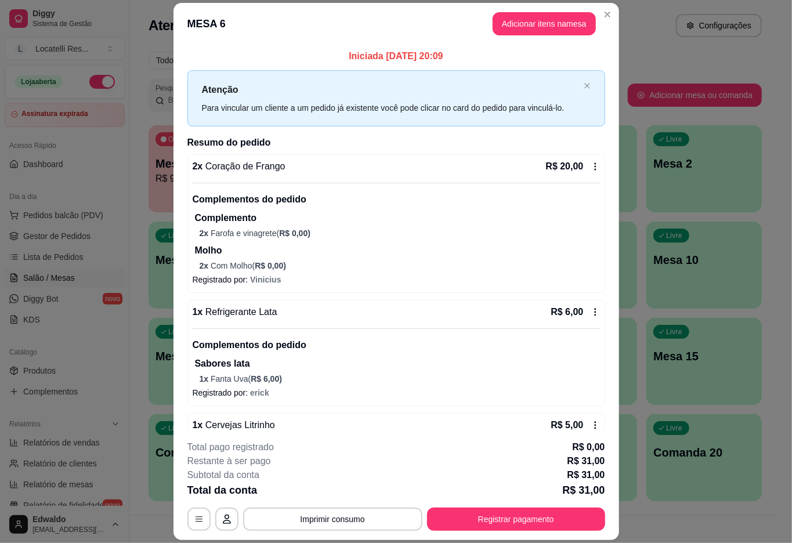
scroll to position [94, 0]
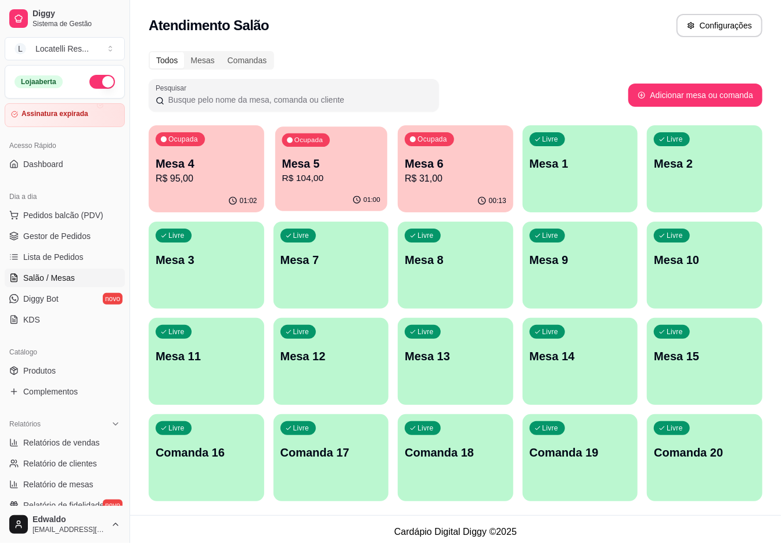
click at [370, 163] on p "Mesa 5" at bounding box center [330, 164] width 98 height 16
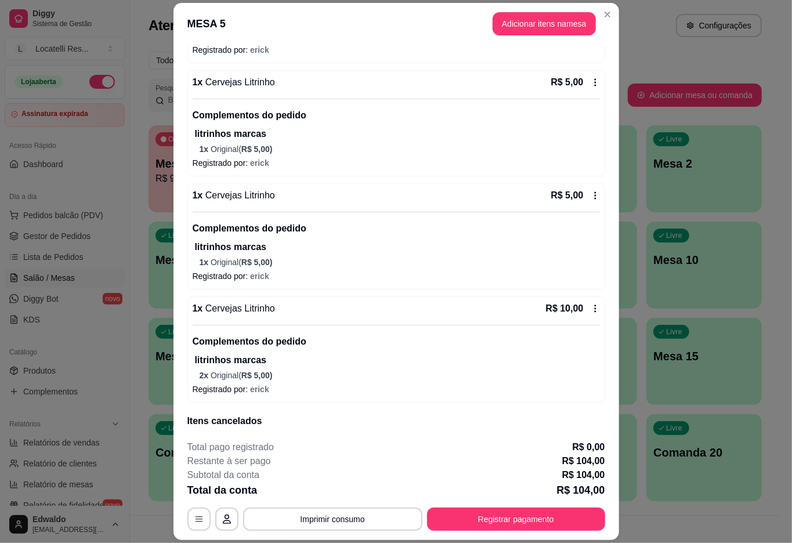
scroll to position [1052, 0]
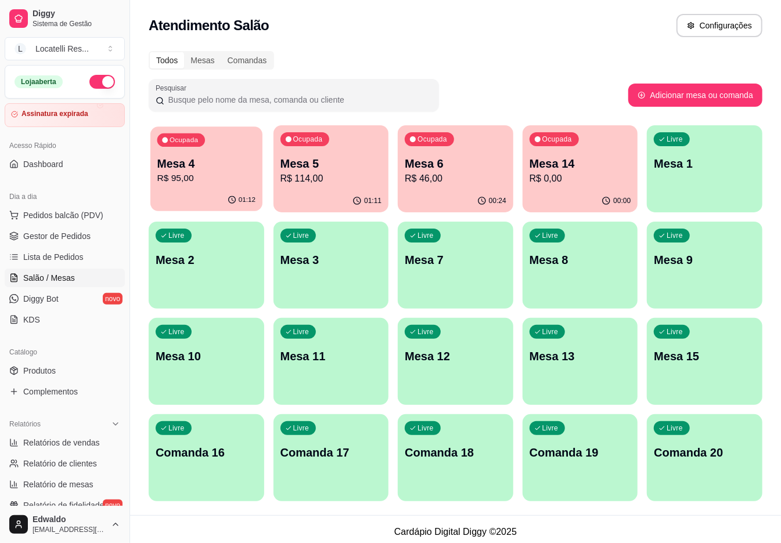
click at [235, 186] on div "Ocupada Mesa 4 R$ 95,00" at bounding box center [206, 158] width 112 height 63
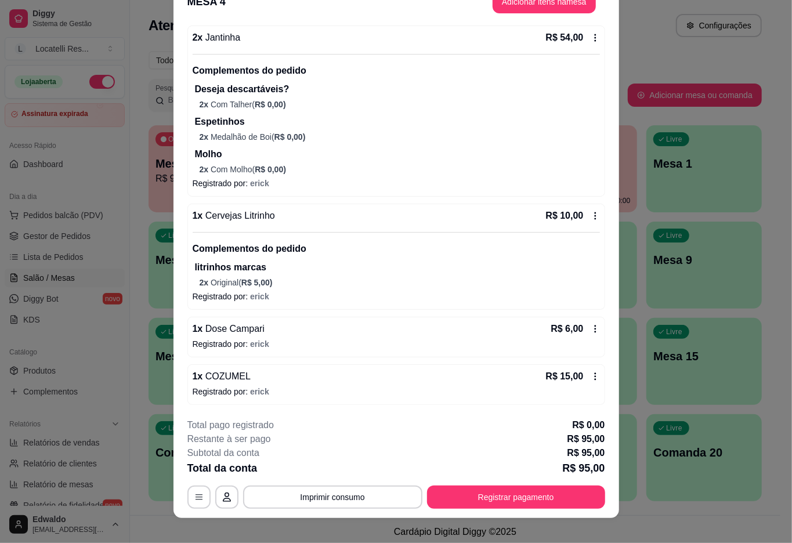
scroll to position [34, 0]
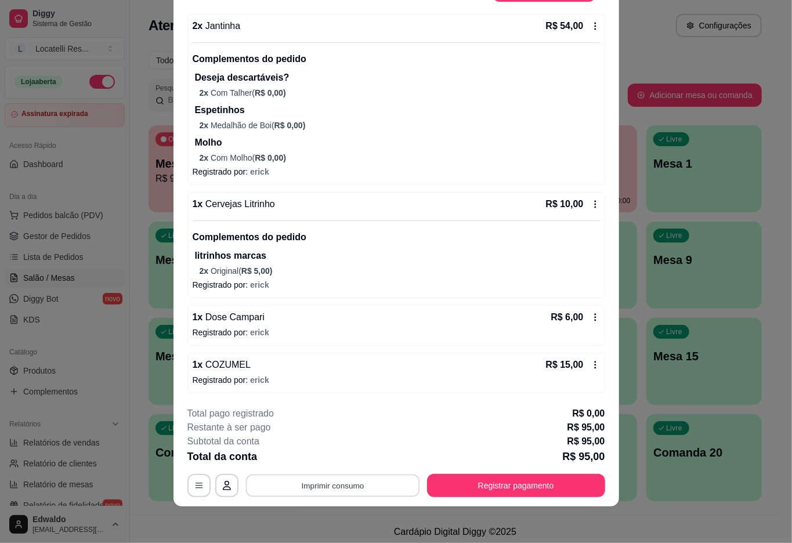
click at [327, 481] on button "Imprimir consumo" at bounding box center [333, 486] width 174 height 23
click at [326, 460] on button "IMPRESSORA pc" at bounding box center [330, 459] width 84 height 19
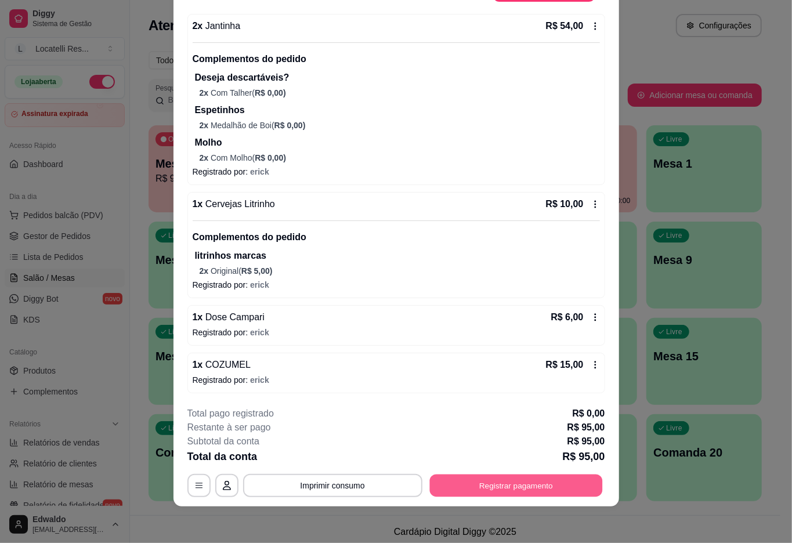
click at [530, 475] on button "Registrar pagamento" at bounding box center [515, 486] width 173 height 23
click at [464, 498] on footer "**********" at bounding box center [397, 452] width 446 height 109
click at [455, 483] on button "Registrar pagamento" at bounding box center [516, 485] width 178 height 23
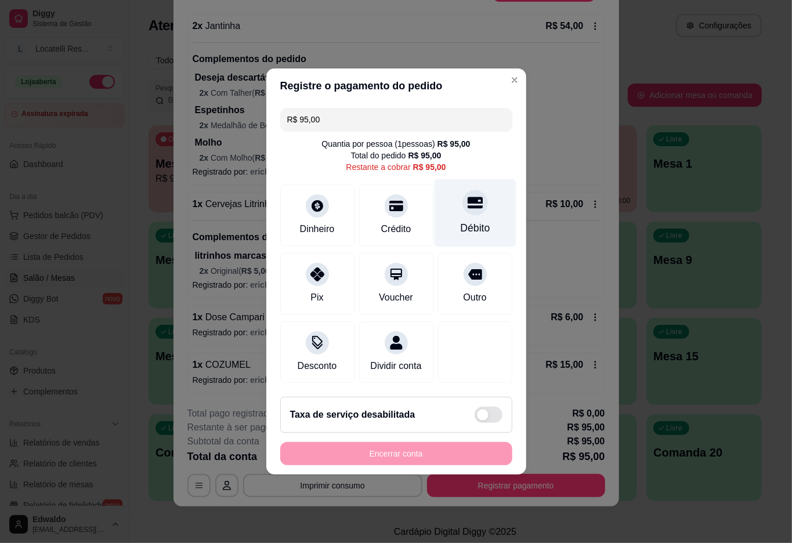
click at [467, 221] on div "Débito" at bounding box center [475, 228] width 30 height 15
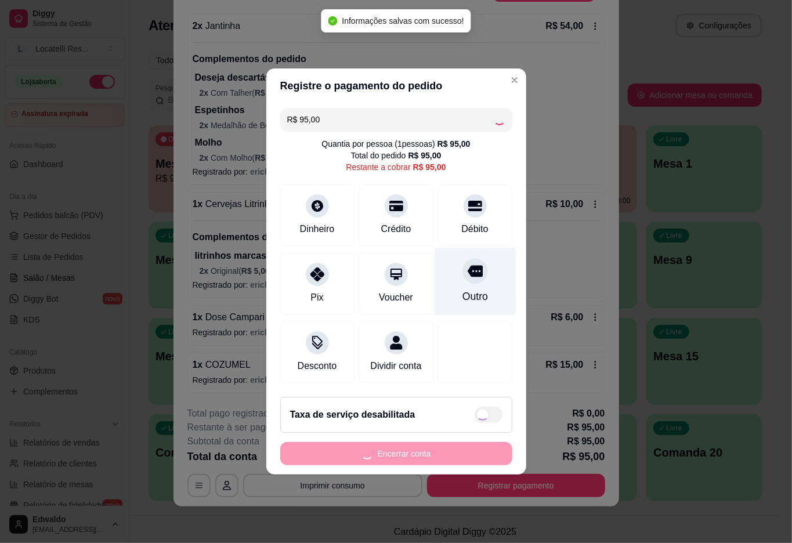
type input "R$ 0,00"
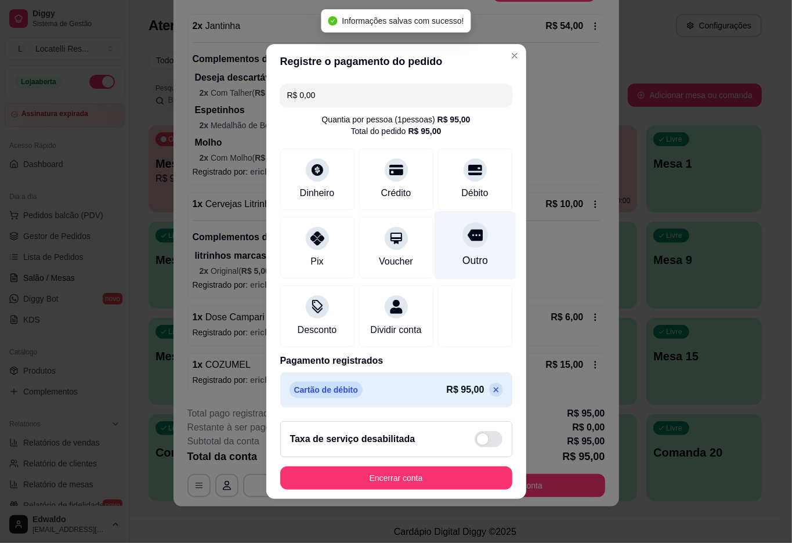
scroll to position [1, 0]
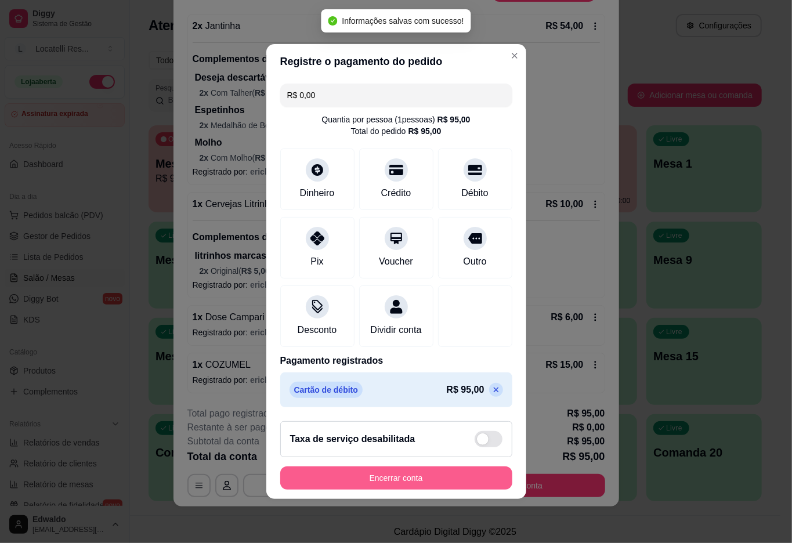
click at [353, 486] on button "Encerrar conta" at bounding box center [396, 478] width 232 height 23
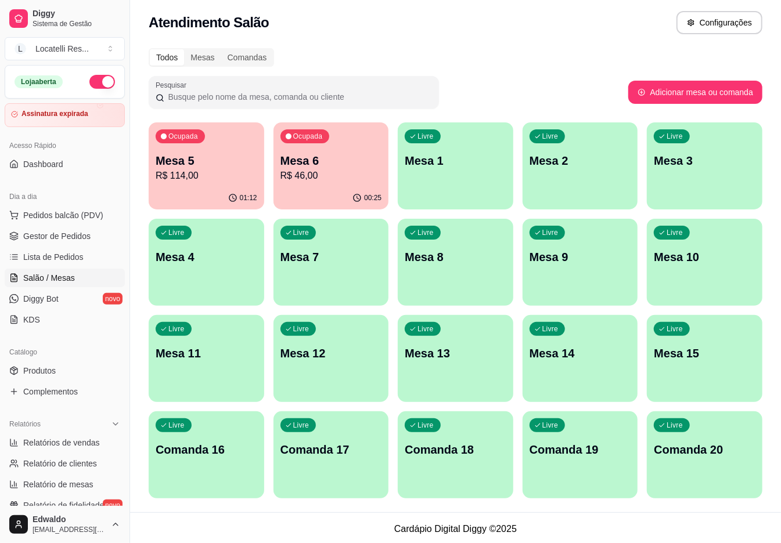
scroll to position [5, 0]
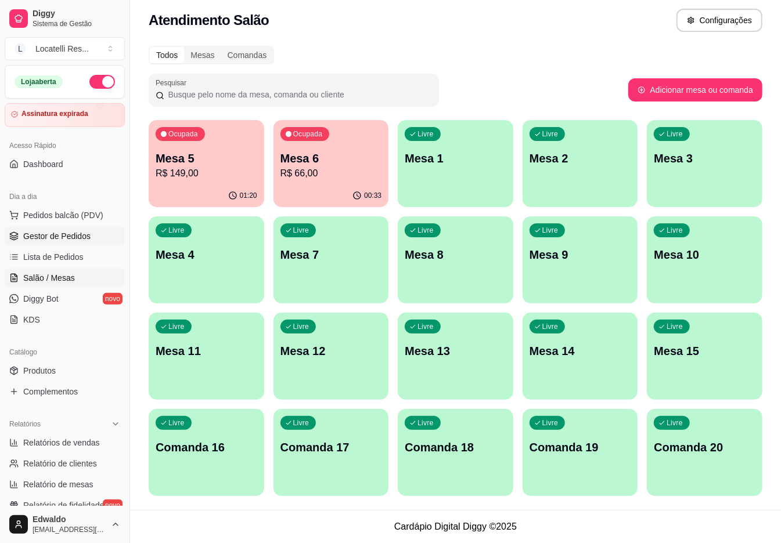
click at [44, 237] on span "Gestor de Pedidos" at bounding box center [56, 236] width 67 height 12
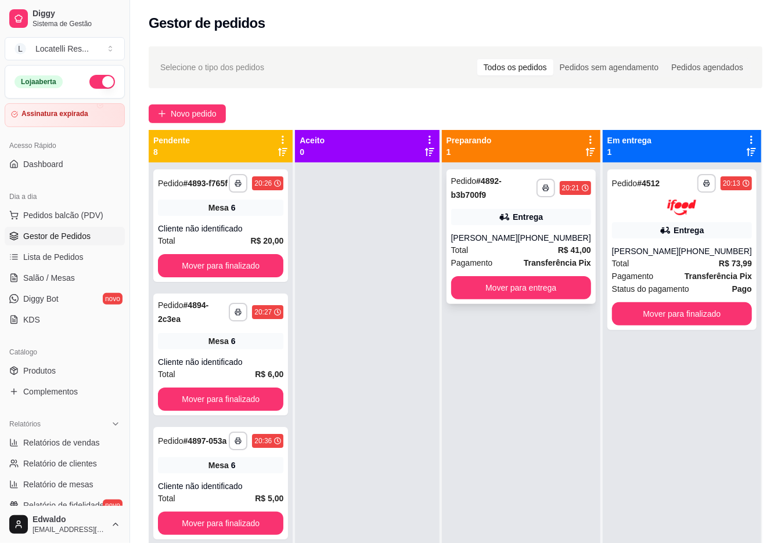
click at [470, 223] on div "Entrega" at bounding box center [521, 217] width 140 height 16
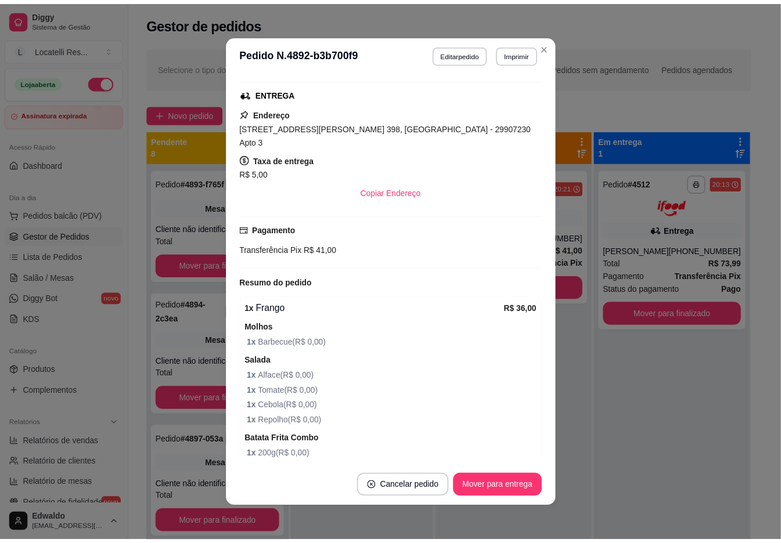
scroll to position [310, 0]
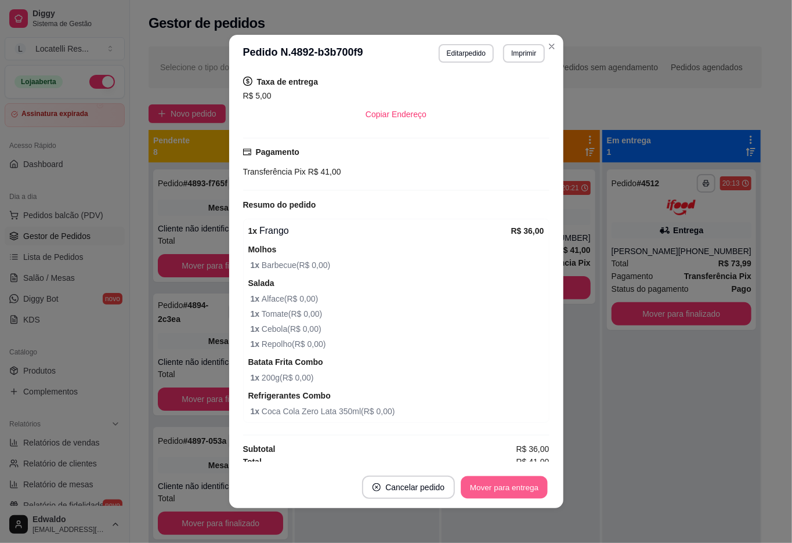
click at [488, 492] on button "Mover para entrega" at bounding box center [504, 488] width 87 height 23
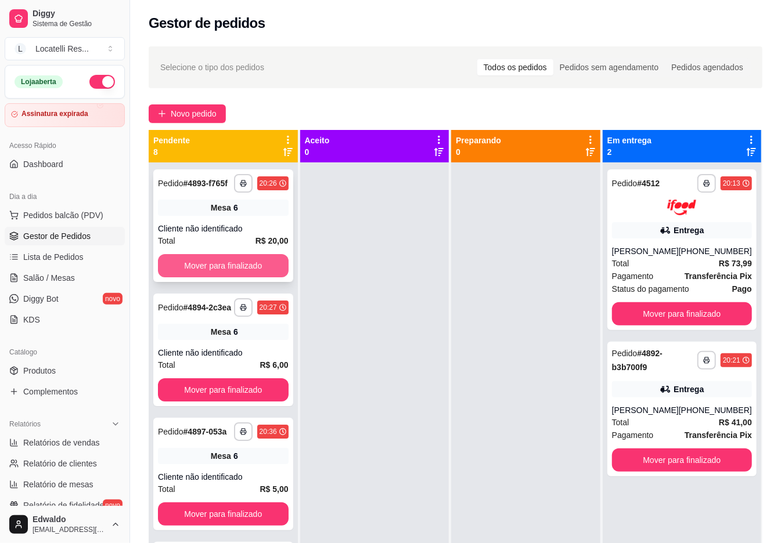
click at [238, 277] on button "Mover para finalizado" at bounding box center [223, 265] width 131 height 23
click at [228, 275] on button "Mover para finalizado" at bounding box center [223, 266] width 127 height 23
click at [228, 275] on button "Mover para finalizado" at bounding box center [223, 265] width 131 height 23
click at [229, 276] on button "Mover para finalizado" at bounding box center [223, 266] width 127 height 23
click at [228, 276] on button "Mover para finalizado" at bounding box center [223, 266] width 127 height 23
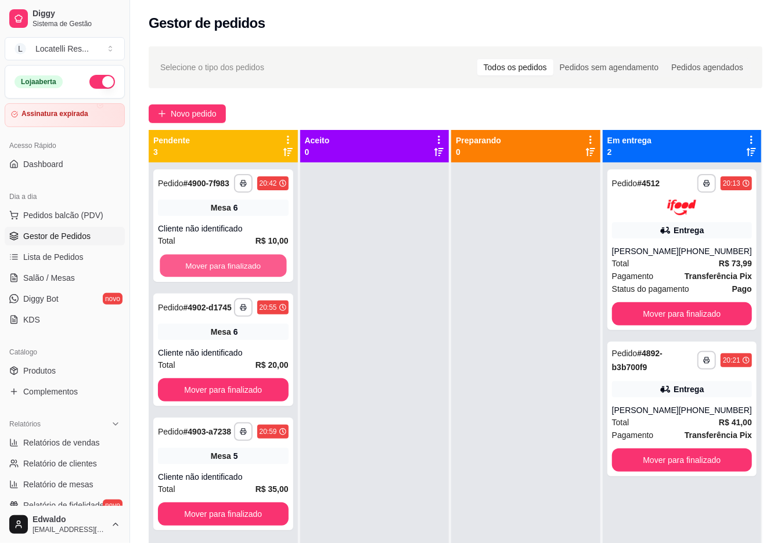
click at [228, 276] on button "Mover para finalizado" at bounding box center [223, 266] width 127 height 23
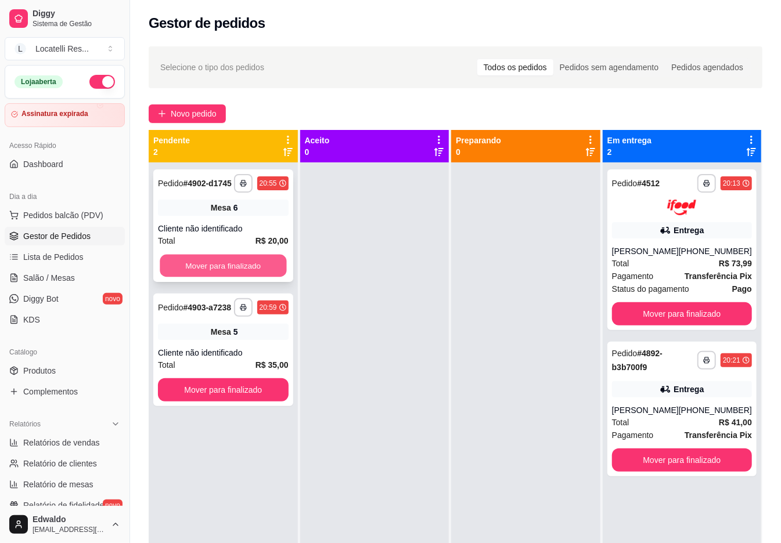
click at [218, 269] on button "Mover para finalizado" at bounding box center [223, 266] width 127 height 23
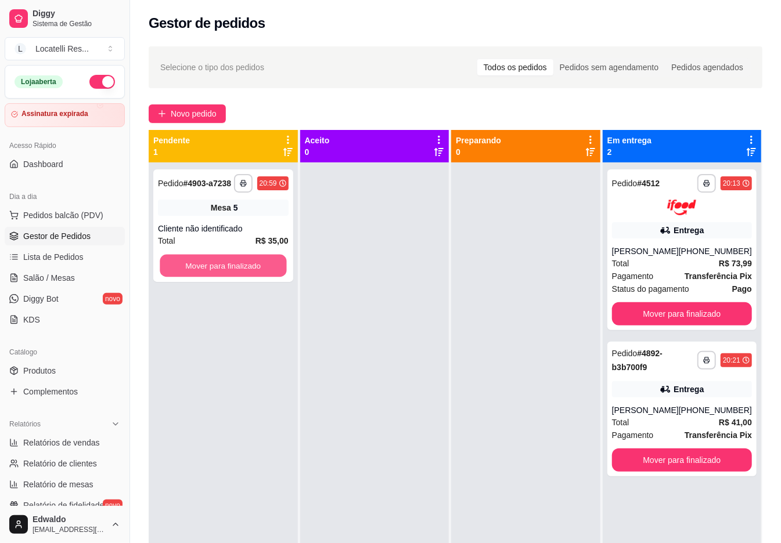
click at [217, 269] on button "Mover para finalizado" at bounding box center [223, 266] width 127 height 23
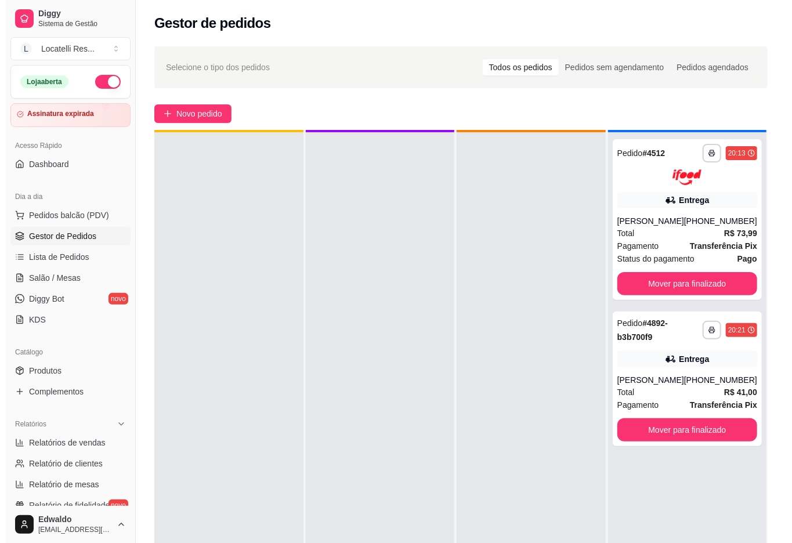
scroll to position [33, 0]
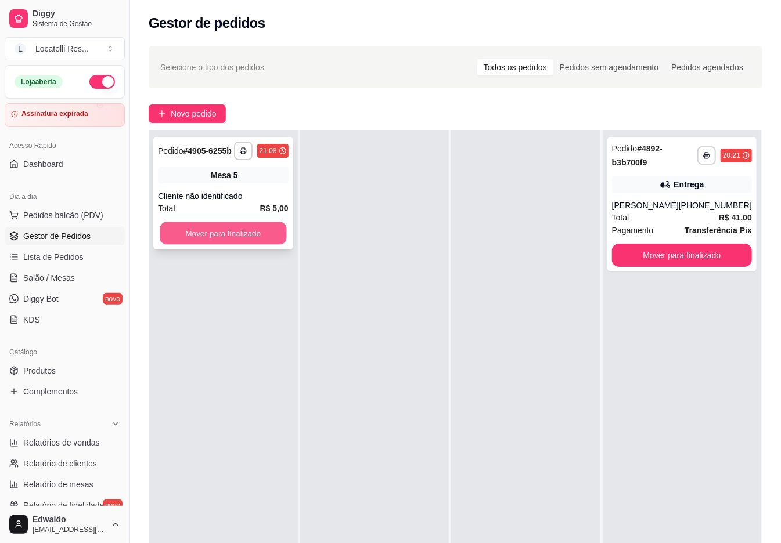
click at [261, 236] on button "Mover para finalizado" at bounding box center [223, 233] width 127 height 23
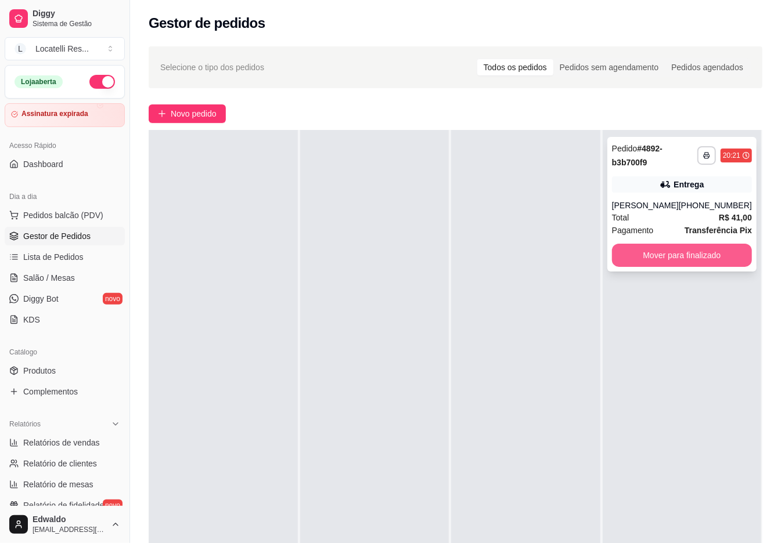
click at [644, 267] on button "Mover para finalizado" at bounding box center [682, 255] width 140 height 23
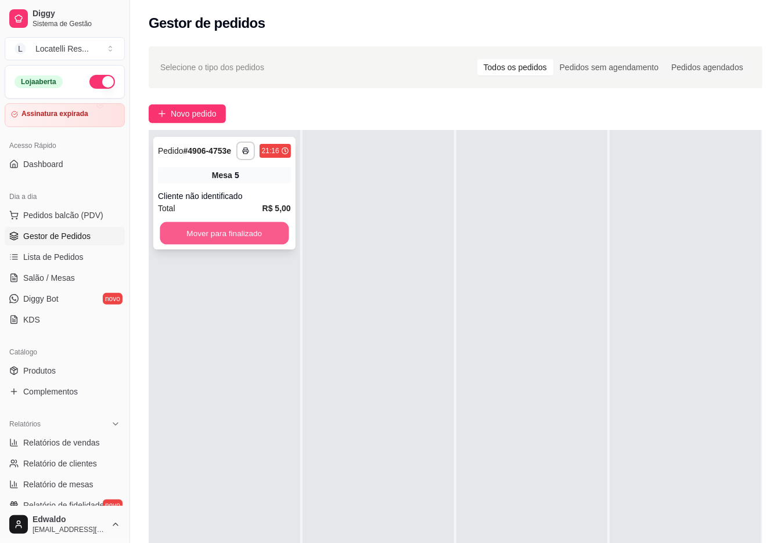
click at [234, 226] on button "Mover para finalizado" at bounding box center [224, 233] width 129 height 23
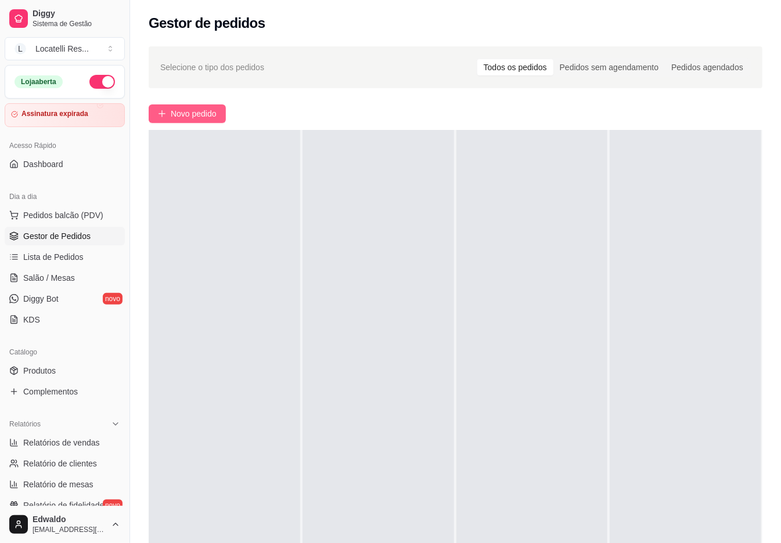
click at [182, 117] on span "Novo pedido" at bounding box center [194, 113] width 46 height 13
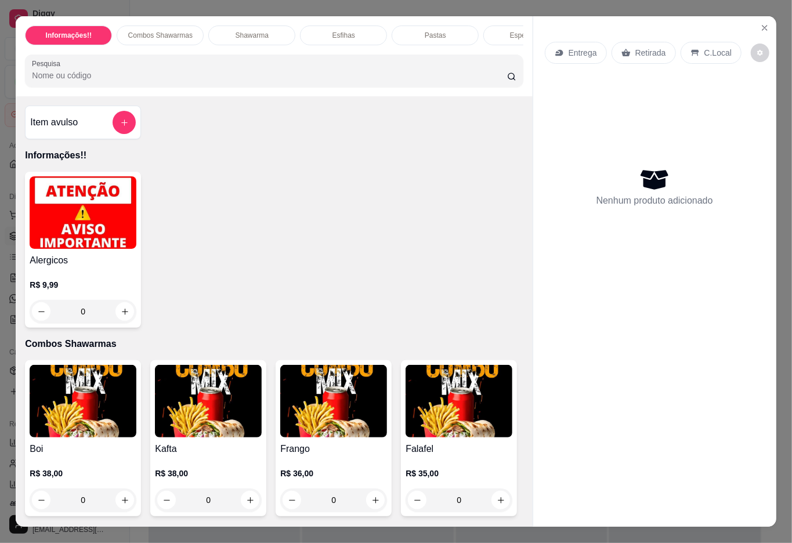
click at [557, 50] on icon at bounding box center [559, 53] width 8 height 6
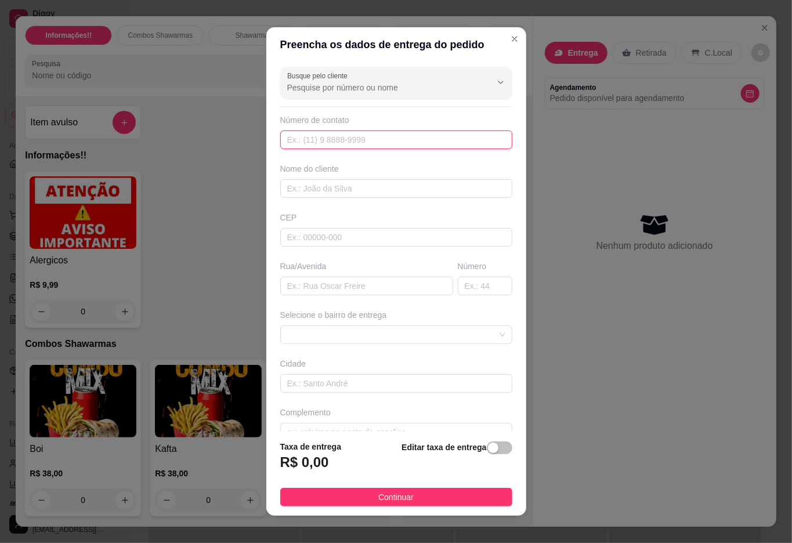
click at [323, 140] on input "text" at bounding box center [396, 140] width 232 height 19
click at [320, 181] on input "text" at bounding box center [396, 188] width 232 height 19
type input "[PERSON_NAME]"
click at [297, 279] on input "text" at bounding box center [366, 286] width 173 height 19
click at [310, 388] on input "text" at bounding box center [396, 383] width 232 height 19
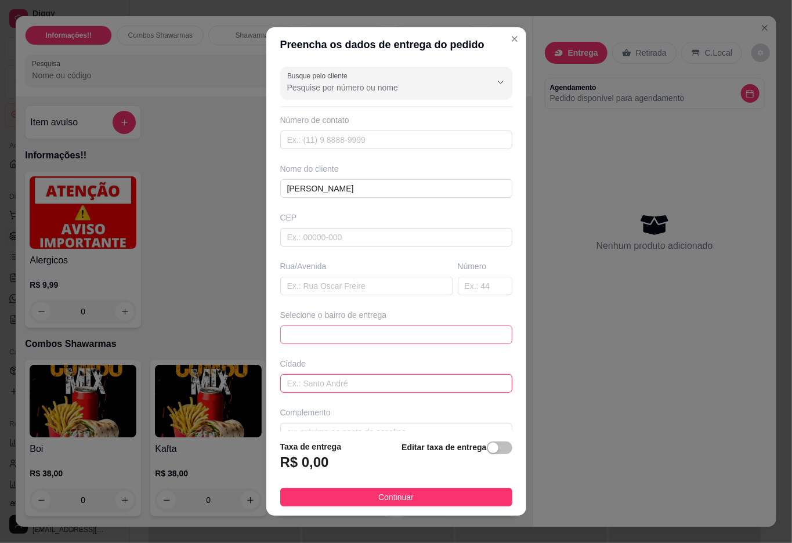
click at [303, 342] on span at bounding box center [396, 334] width 218 height 17
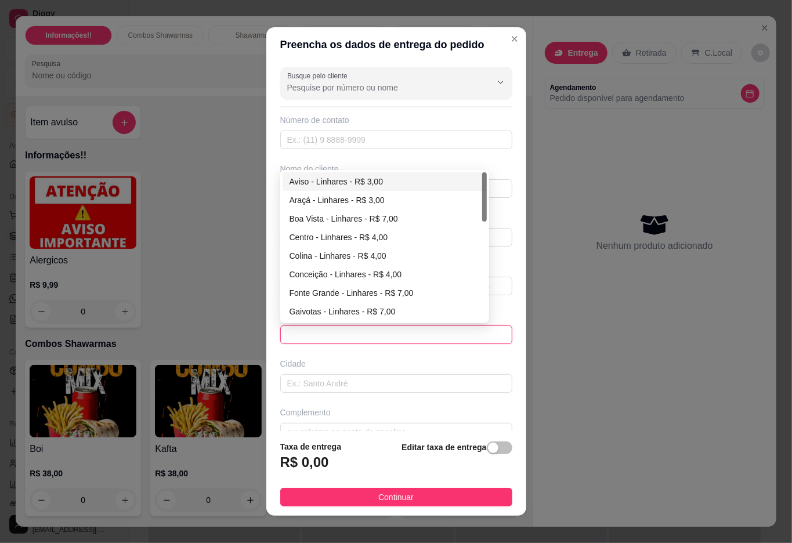
click at [311, 178] on div "Aviso - Linhares - R$ 3,00" at bounding box center [385, 181] width 190 height 13
type input "Linhares"
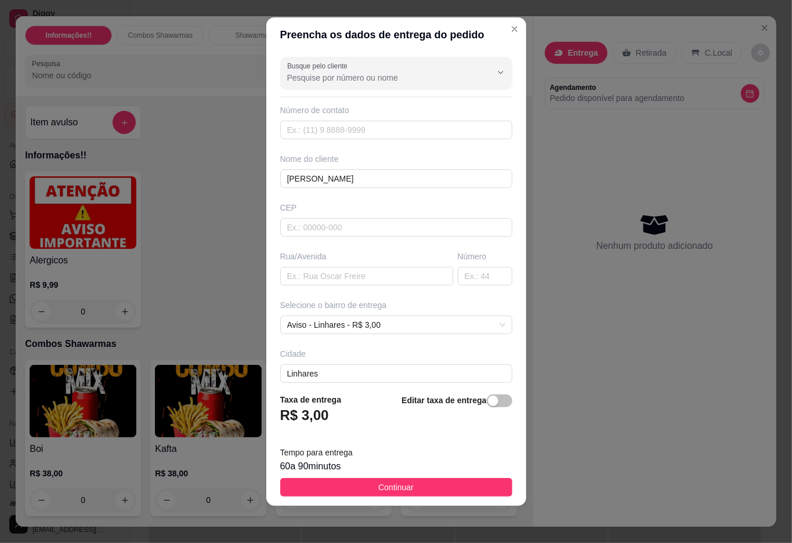
click at [358, 494] on button "Continuar" at bounding box center [396, 487] width 232 height 19
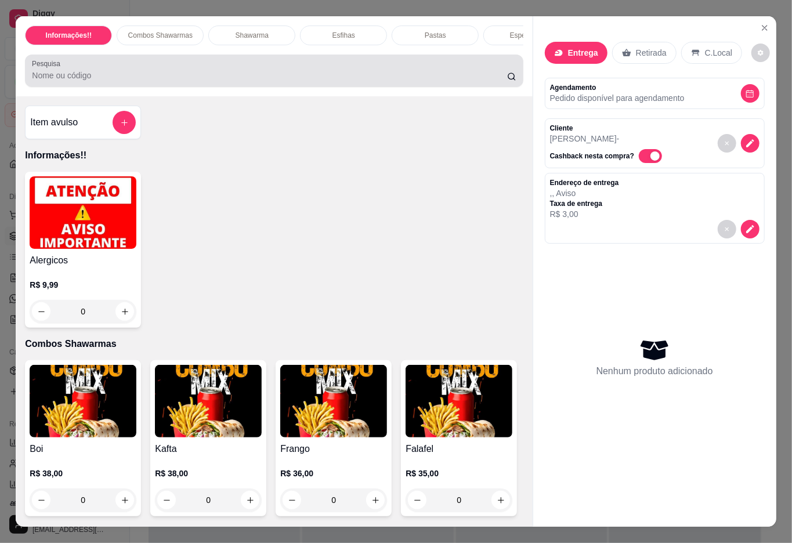
click at [68, 73] on div at bounding box center [274, 70] width 484 height 23
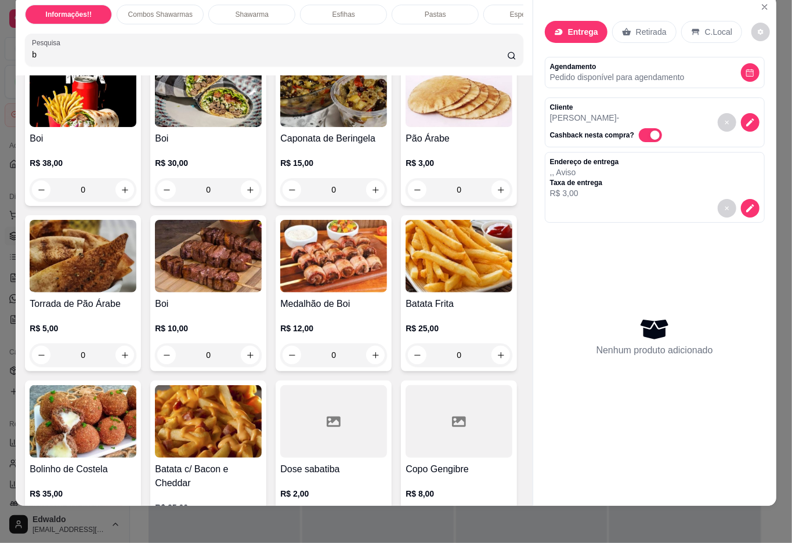
scroll to position [77, 0]
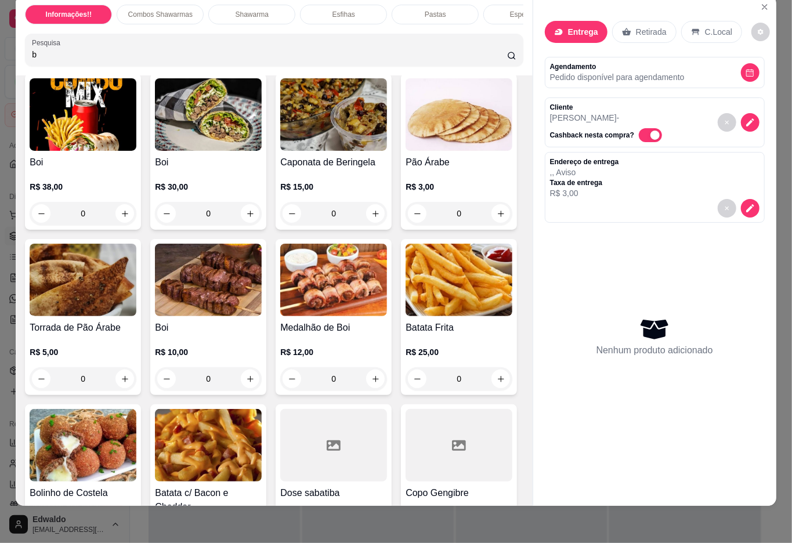
type input "b"
click at [262, 375] on div "0" at bounding box center [208, 378] width 107 height 23
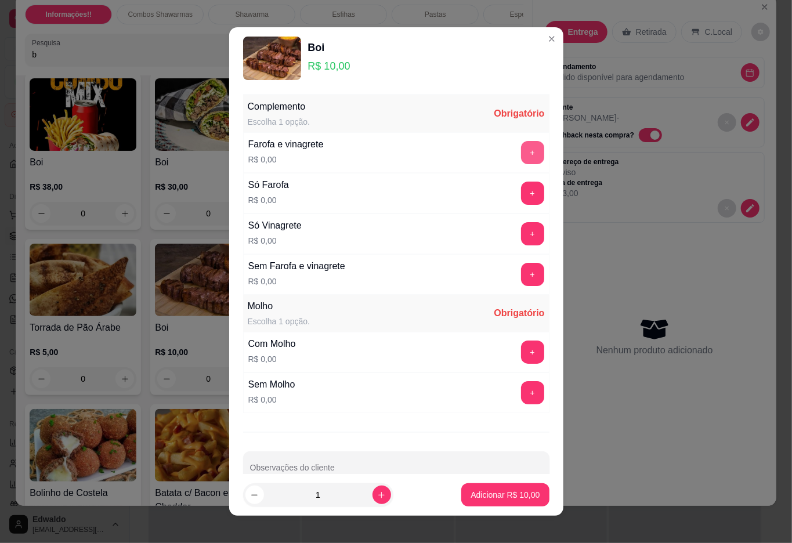
click at [521, 156] on button "+" at bounding box center [532, 152] width 23 height 23
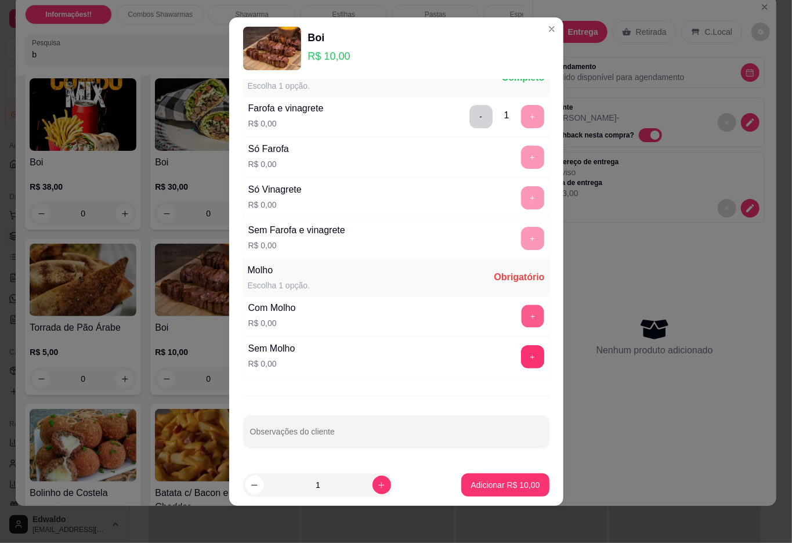
click at [521, 315] on button "+" at bounding box center [532, 316] width 23 height 23
click at [373, 490] on button "increase-product-quantity" at bounding box center [382, 485] width 19 height 19
type input "2"
click at [474, 493] on button "Adicionar R$ 20,00" at bounding box center [505, 485] width 85 height 23
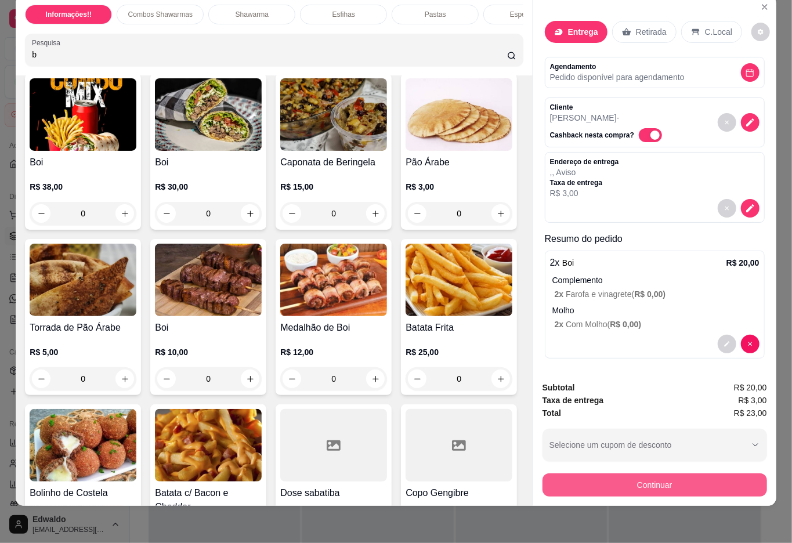
click at [582, 474] on button "Continuar" at bounding box center [655, 485] width 225 height 23
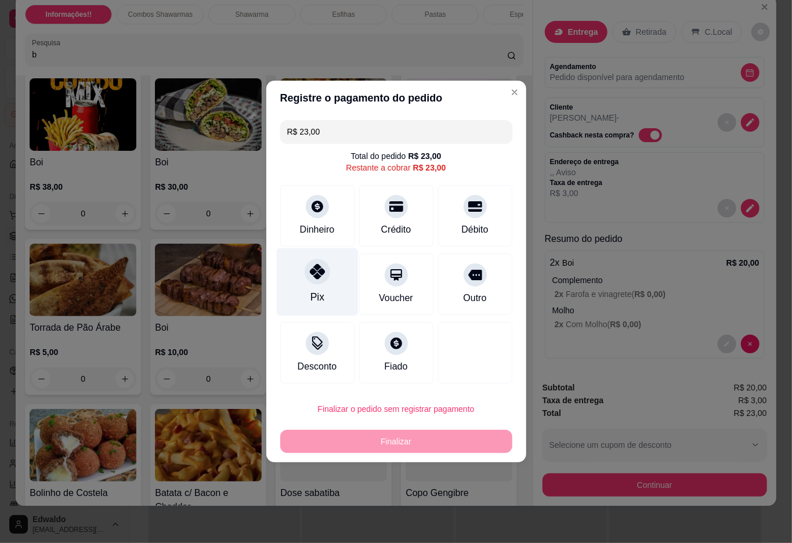
click at [319, 277] on icon at bounding box center [316, 271] width 15 height 15
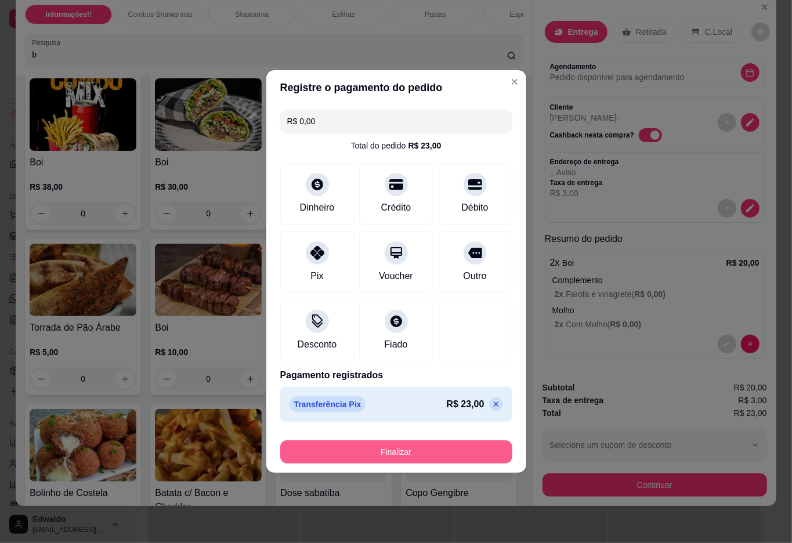
click at [421, 455] on button "Finalizar" at bounding box center [396, 452] width 232 height 23
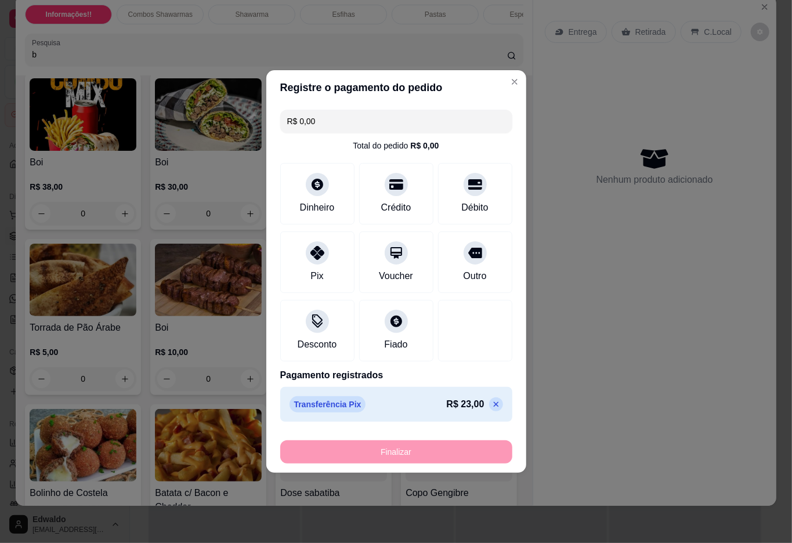
type input "-R$ 23,00"
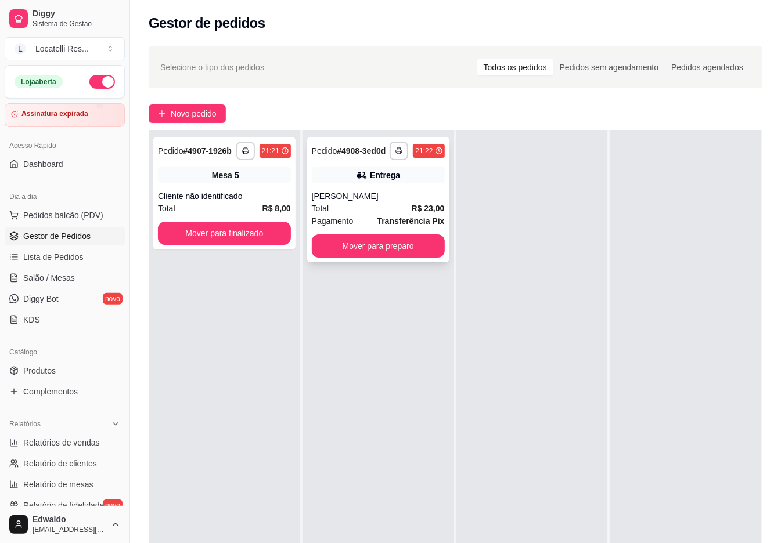
click at [351, 186] on div "**********" at bounding box center [378, 199] width 142 height 125
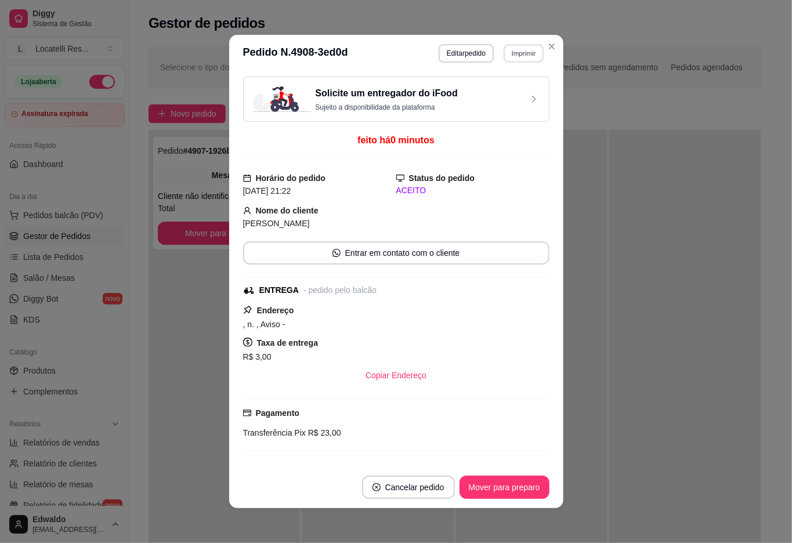
click at [517, 55] on button "Imprimir" at bounding box center [524, 53] width 40 height 18
click at [503, 100] on button "IMPRESSORA pc" at bounding box center [497, 94] width 81 height 18
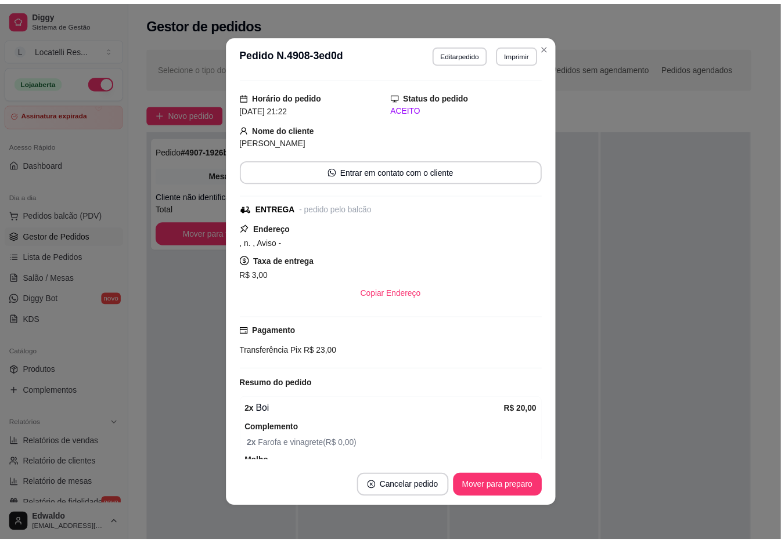
scroll to position [161, 0]
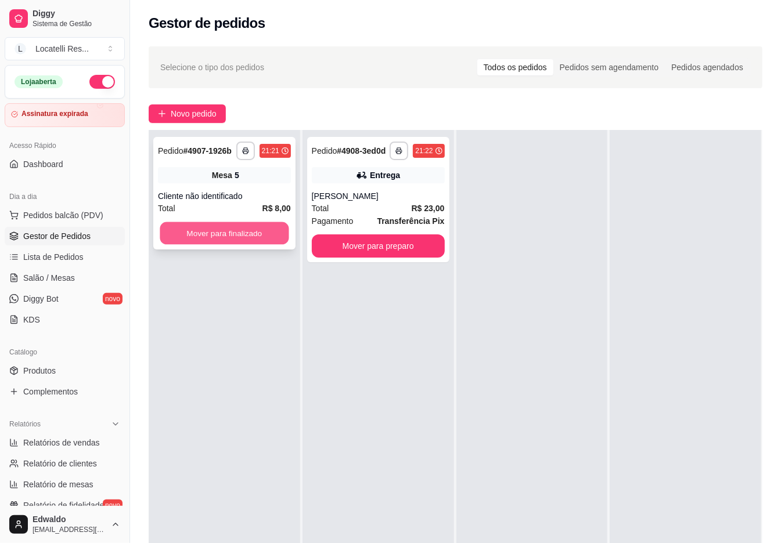
click at [260, 233] on button "Mover para finalizado" at bounding box center [224, 233] width 129 height 23
